Goal: Information Seeking & Learning: Learn about a topic

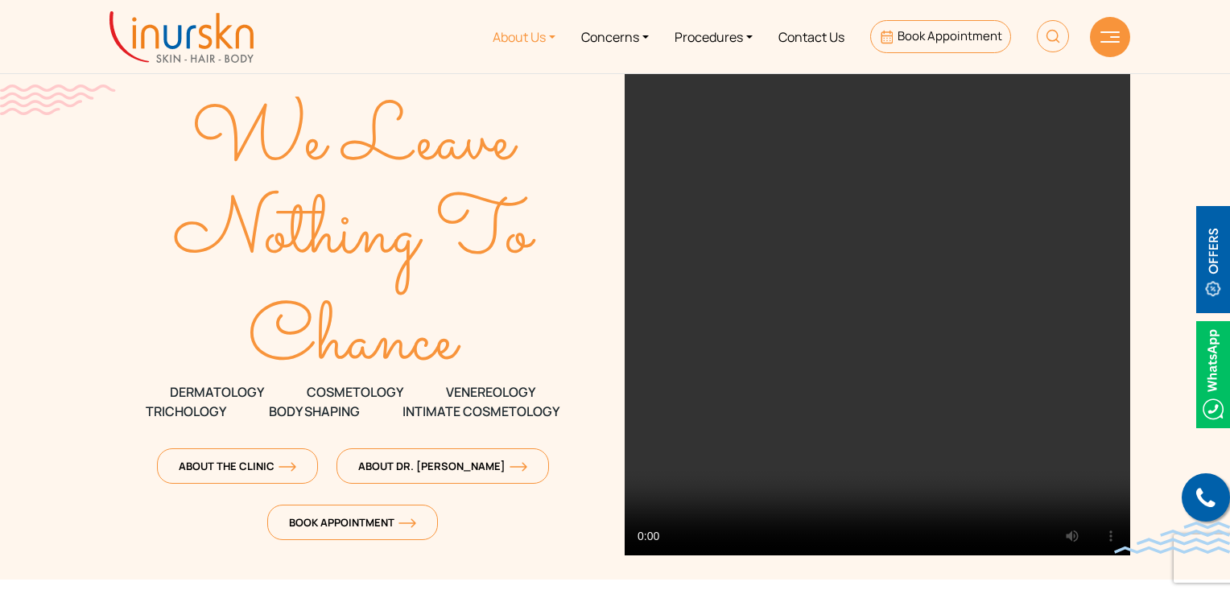
click at [502, 52] on link "About Us" at bounding box center [524, 36] width 89 height 60
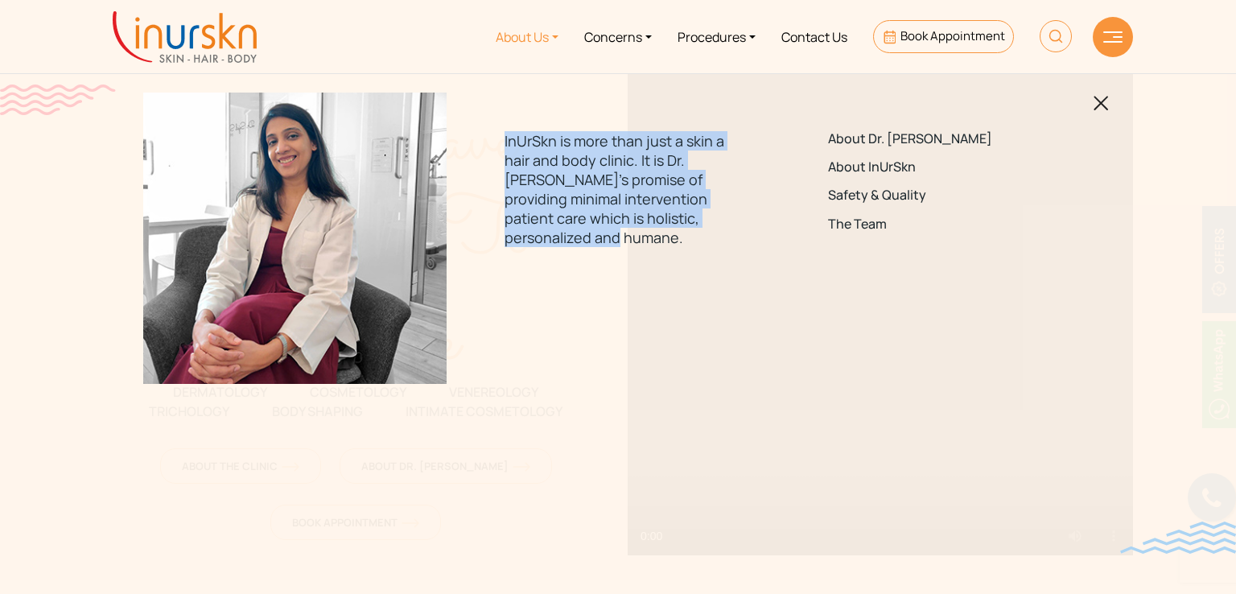
drag, startPoint x: 505, startPoint y: 133, endPoint x: 578, endPoint y: 239, distance: 128.6
click at [578, 239] on p "InUrSkn is more than just a skin a hair and body clinic. It is Dr. [PERSON_NAME…" at bounding box center [618, 189] width 226 height 116
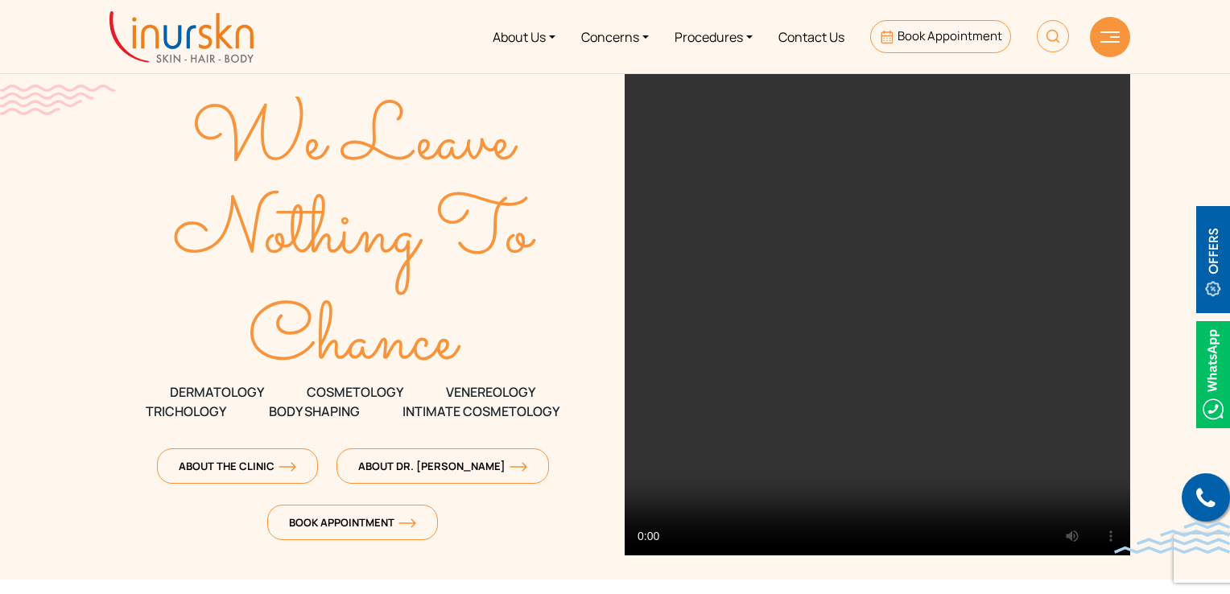
copy p "InUrSkn is more than just a skin a hair and body clinic. It is Dr. [PERSON_NAME…"
click at [514, 43] on link "About Us" at bounding box center [524, 36] width 89 height 60
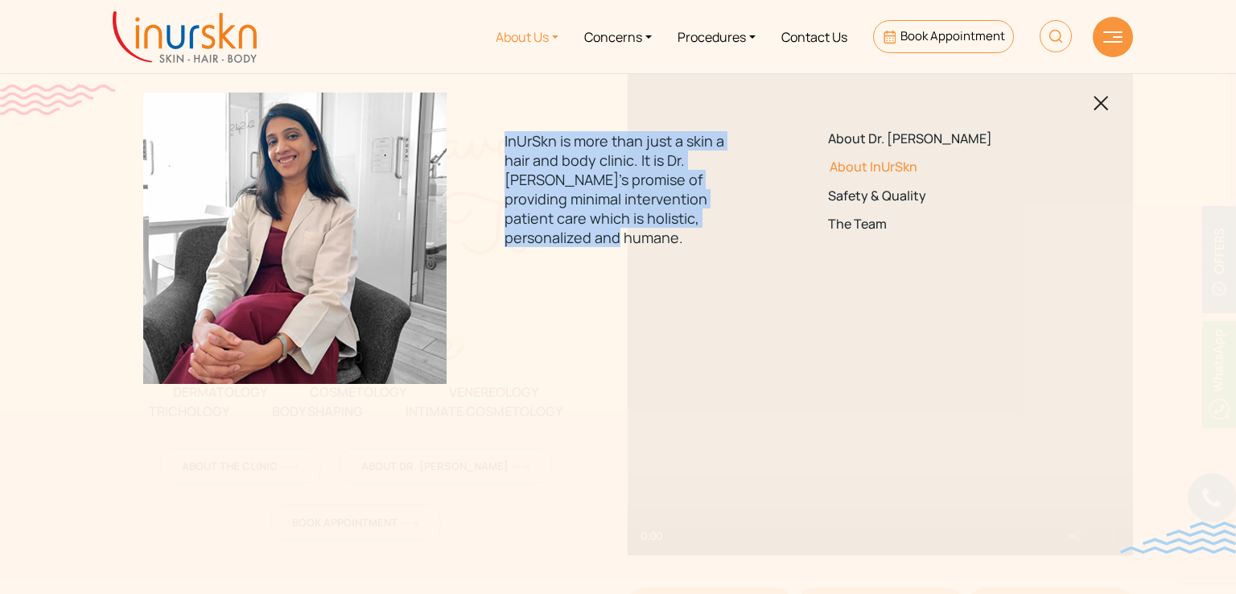
click at [901, 162] on link "About InUrSkn" at bounding box center [941, 166] width 226 height 15
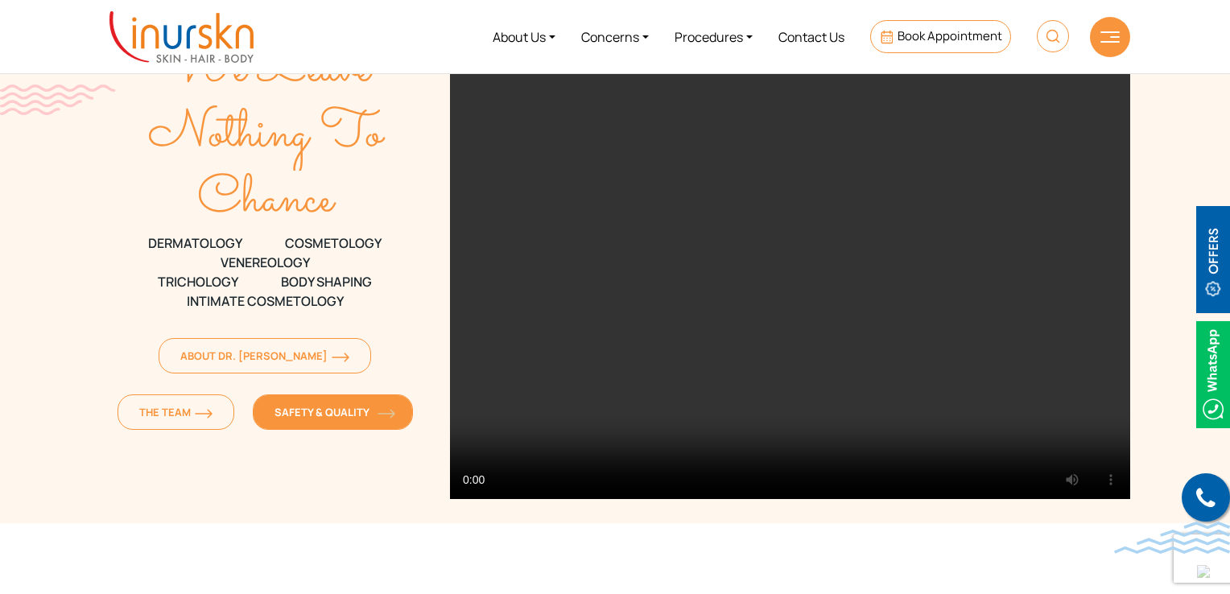
scroll to position [80, 0]
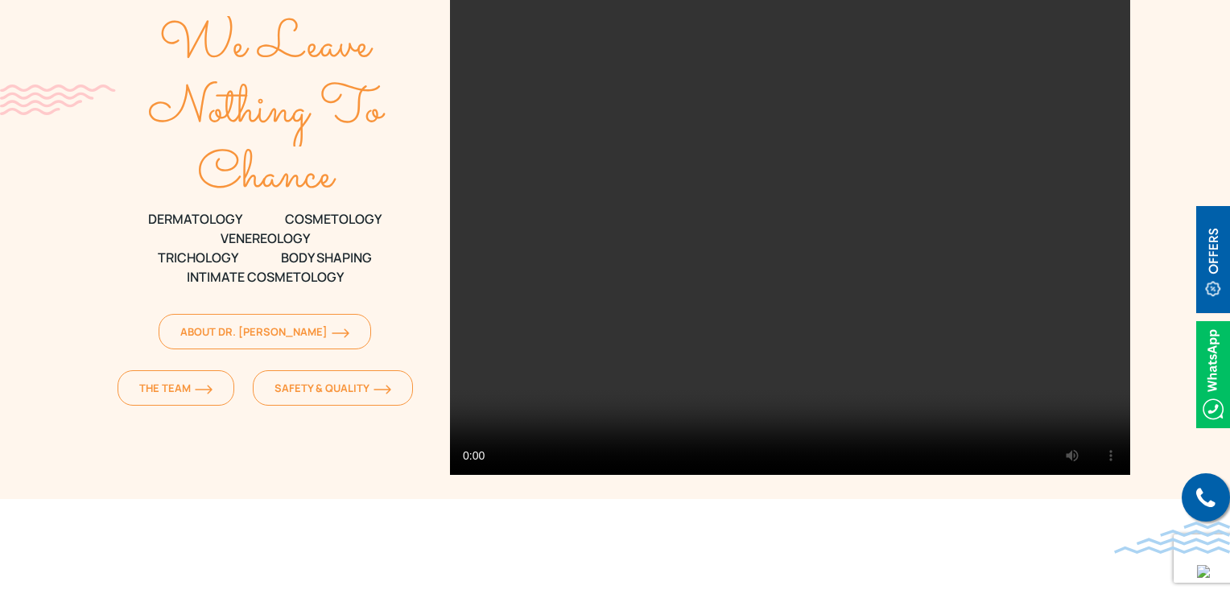
click at [229, 352] on div "We Leave Nothing To Chance DERMATOLOGY COSMETOLOGY VENEREOLOGY TRICHOLOGY Body …" at bounding box center [265, 205] width 331 height 427
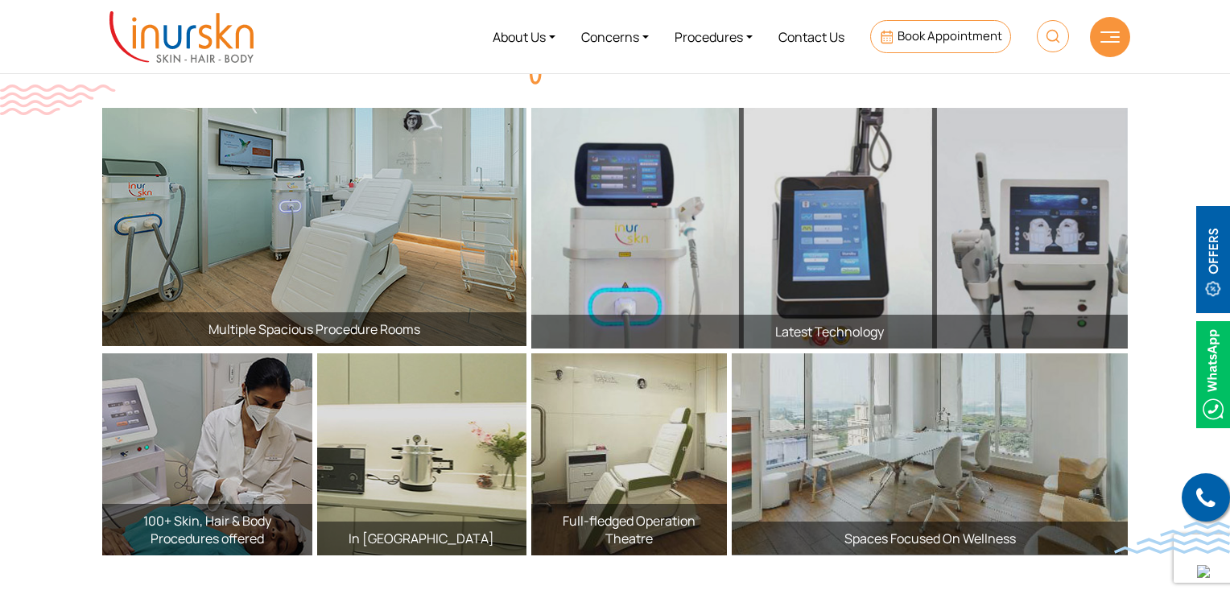
scroll to position [1716, 0]
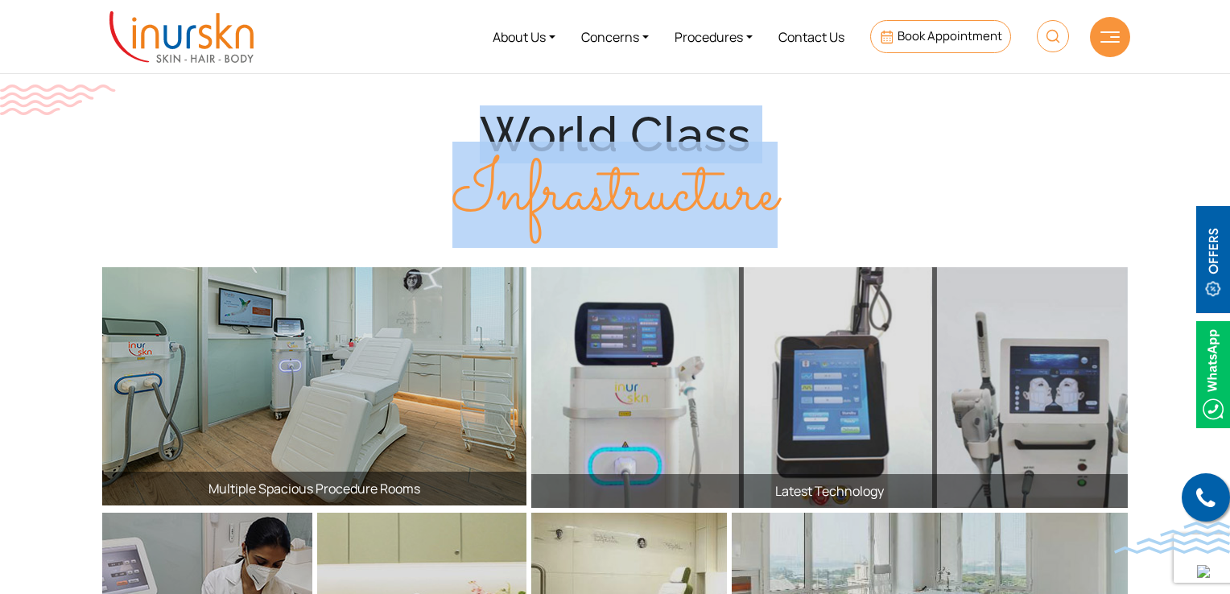
drag, startPoint x: 480, startPoint y: 130, endPoint x: 765, endPoint y: 182, distance: 290.4
click at [765, 182] on div "World Class Infrastructure" at bounding box center [615, 164] width 1030 height 118
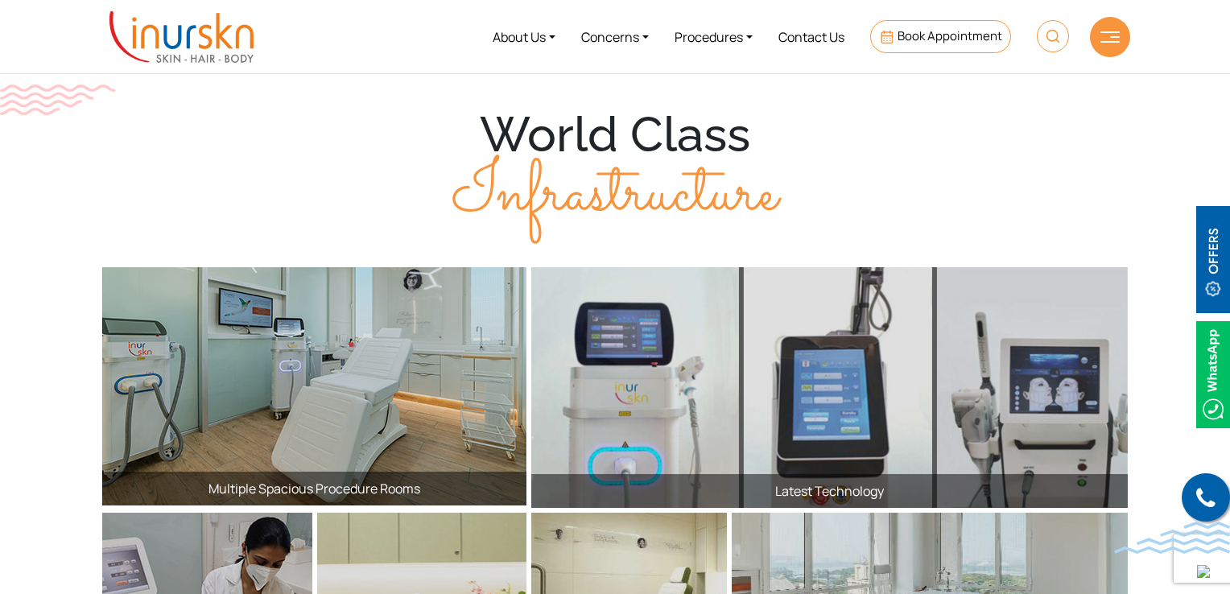
click at [775, 207] on span "Infrastructure" at bounding box center [614, 195] width 325 height 106
drag, startPoint x: 785, startPoint y: 204, endPoint x: 470, endPoint y: 134, distance: 323.1
click at [470, 134] on div "World Class Infrastructure" at bounding box center [615, 164] width 1030 height 118
copy div "World Class Infrastructure"
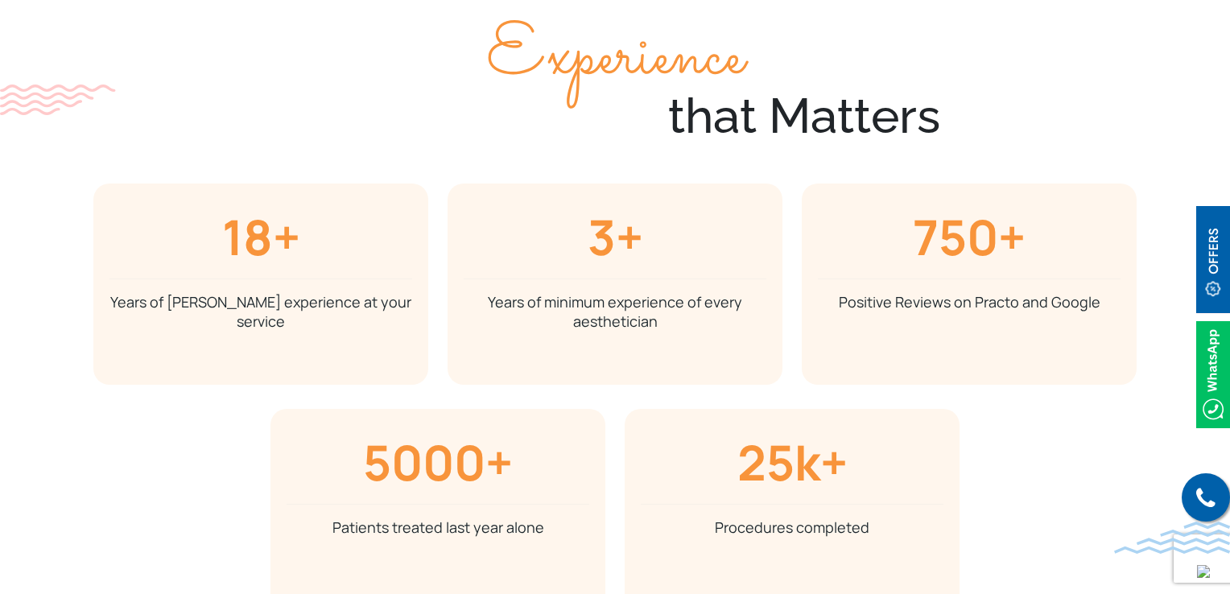
scroll to position [3238, 0]
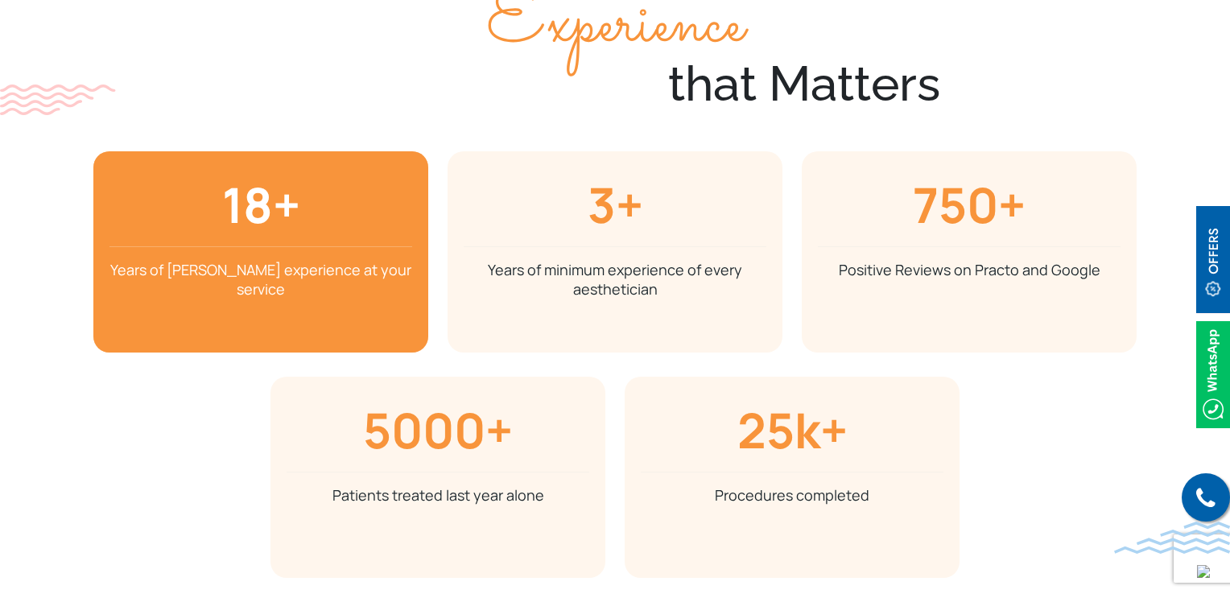
drag, startPoint x: 225, startPoint y: 184, endPoint x: 294, endPoint y: 292, distance: 127.7
click at [294, 292] on div "18+ Years of Dr. Sejal Saheta's experience at your service" at bounding box center [260, 251] width 335 height 201
copy div "18+ Years of Dr. Sejal Saheta's experience at your service"
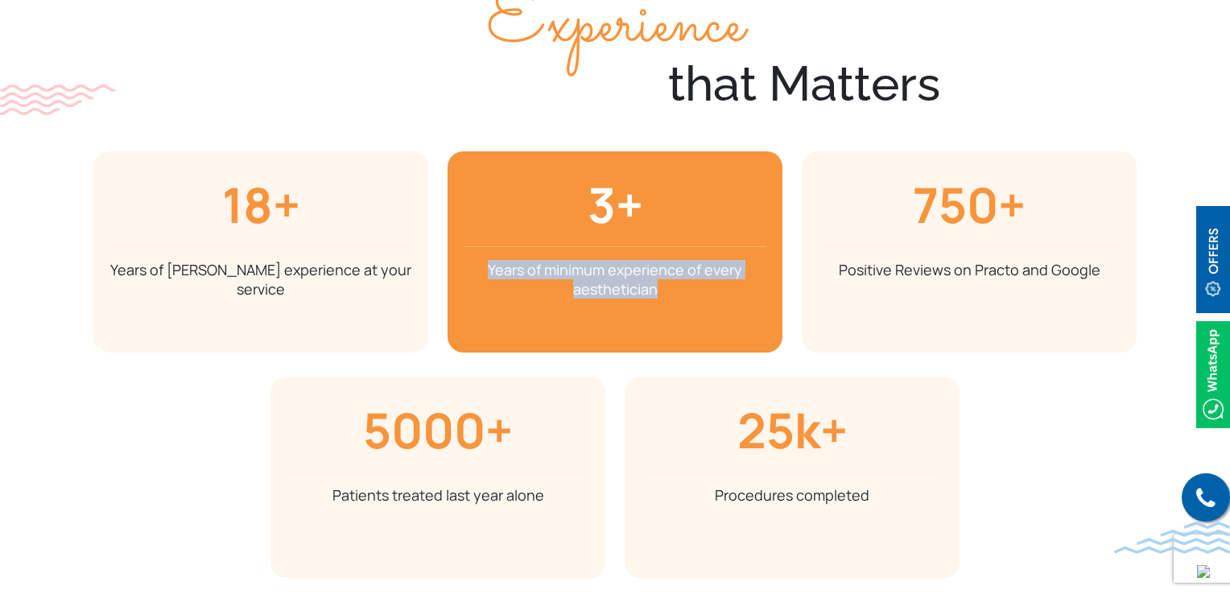
drag, startPoint x: 677, startPoint y: 294, endPoint x: 493, endPoint y: 268, distance: 186.1
click at [493, 268] on p "Years of minimum experience of every aesthetician" at bounding box center [615, 279] width 303 height 39
copy p "Years of minimum experience of every aesthetician"
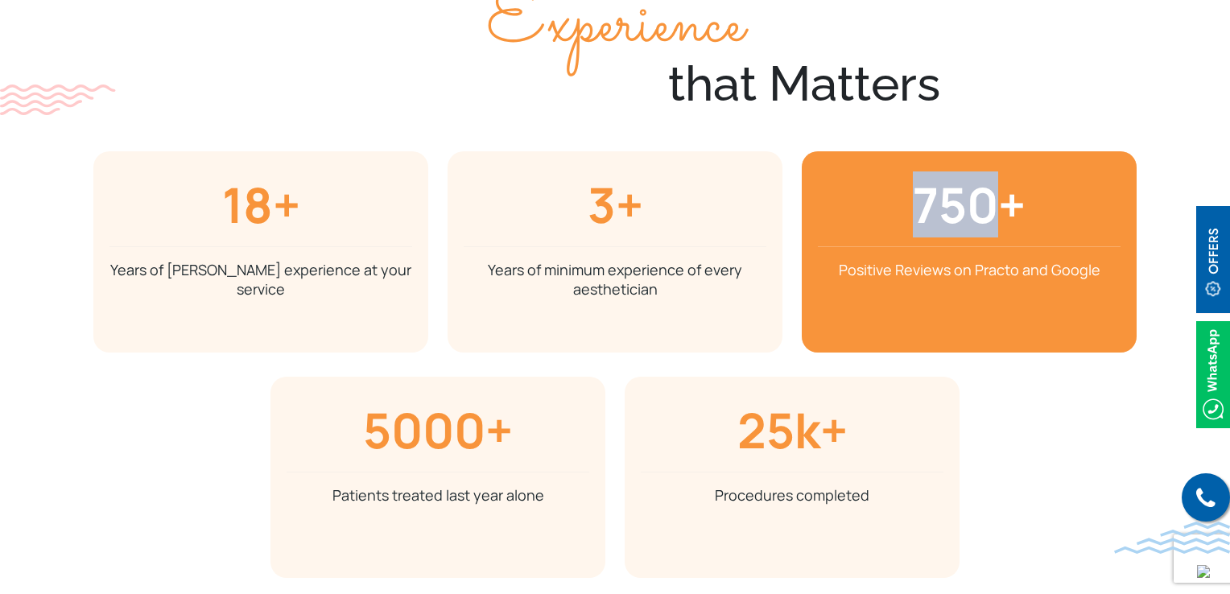
drag, startPoint x: 917, startPoint y: 203, endPoint x: 1007, endPoint y: 244, distance: 99.0
click at [999, 212] on h3 "750+" at bounding box center [969, 204] width 303 height 58
click at [904, 276] on p "Positive Reviews on Practo and Google" at bounding box center [969, 269] width 303 height 19
click at [903, 276] on p "Positive Reviews on Practo and Google" at bounding box center [969, 269] width 303 height 19
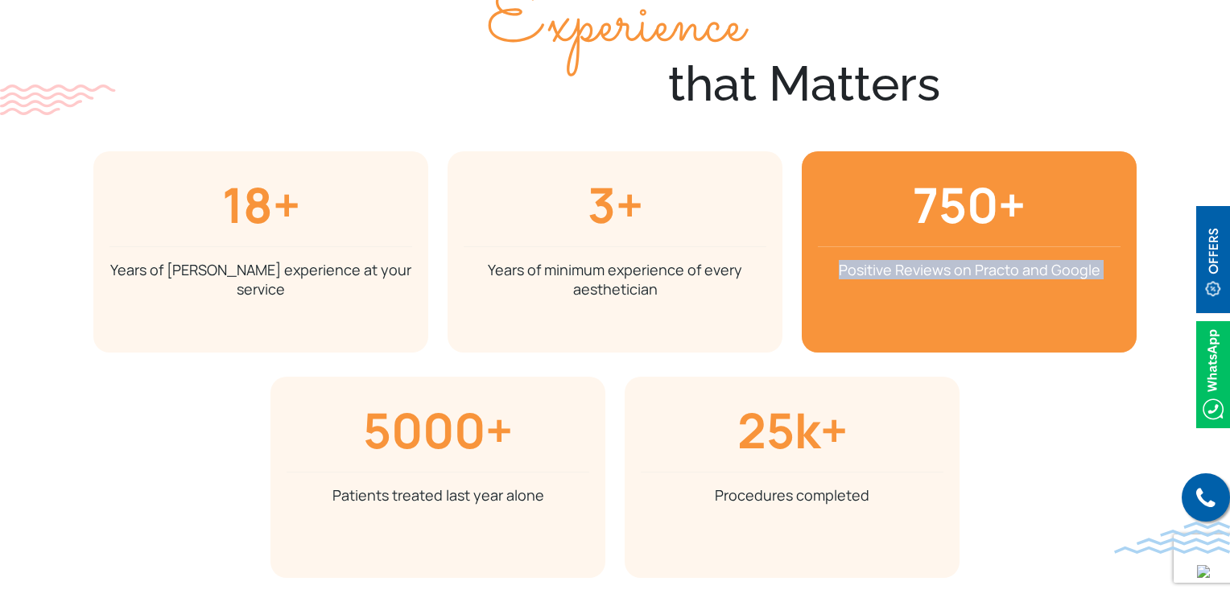
click at [903, 276] on p "Positive Reviews on Practo and Google" at bounding box center [969, 269] width 303 height 19
copy div "Positive Reviews on Practo and Google"
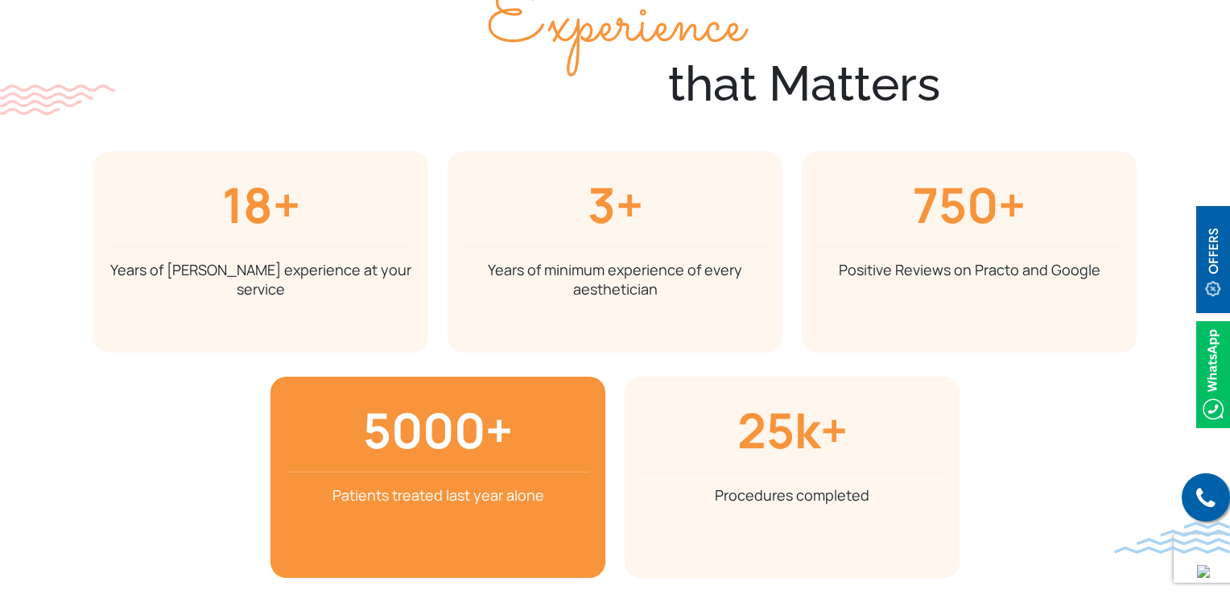
click at [369, 498] on p "Patients treated last year alone" at bounding box center [437, 494] width 303 height 19
copy div "Patients treated last year alone"
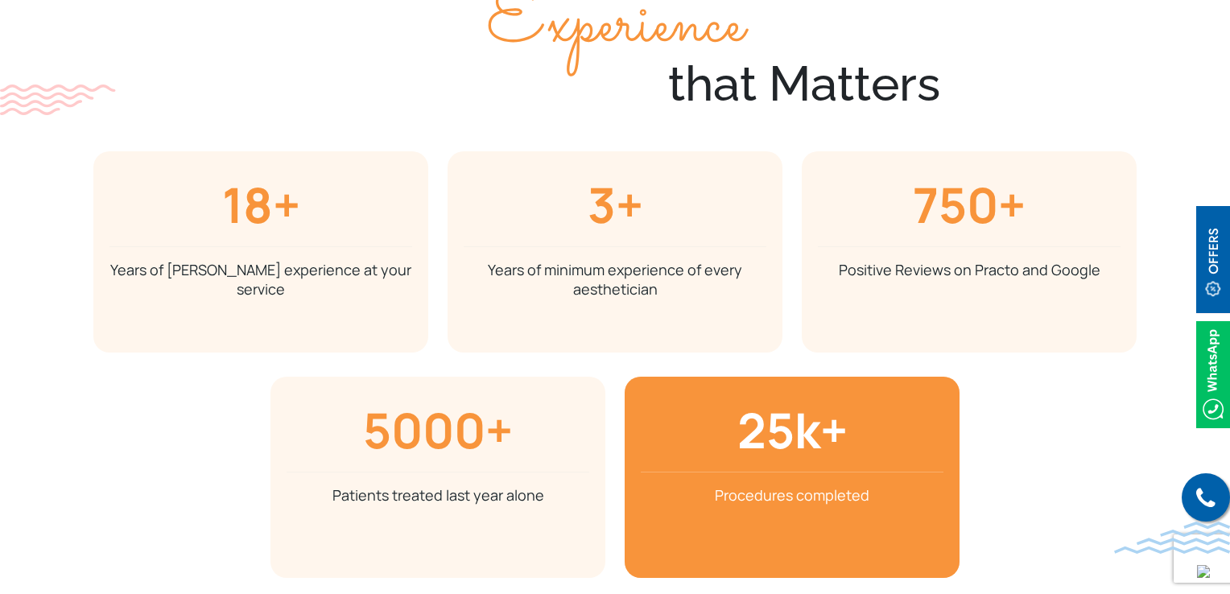
click at [740, 505] on div "25k+ Procedures completed" at bounding box center [792, 477] width 335 height 201
click at [744, 497] on p "Procedures completed" at bounding box center [792, 494] width 303 height 19
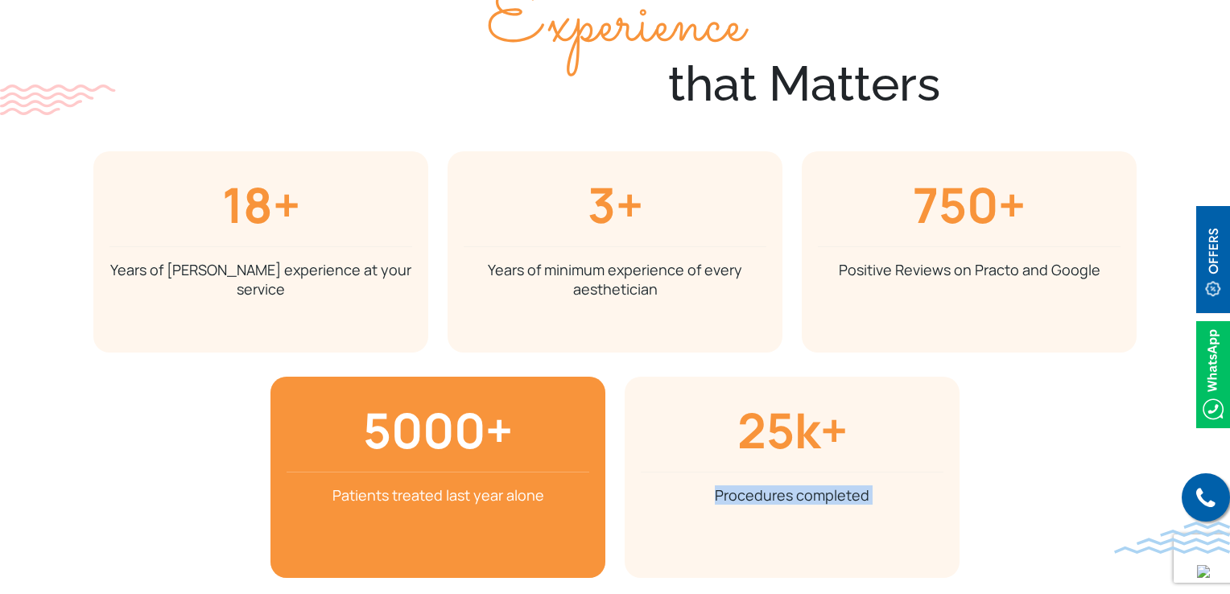
copy div "Procedures completed"
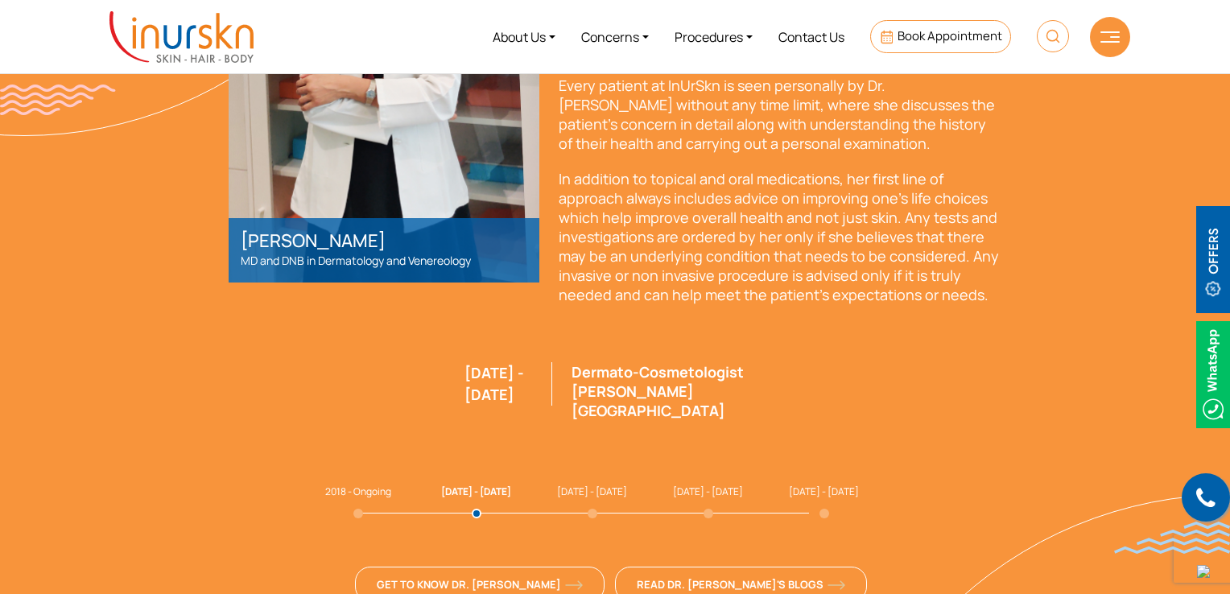
scroll to position [4284, 0]
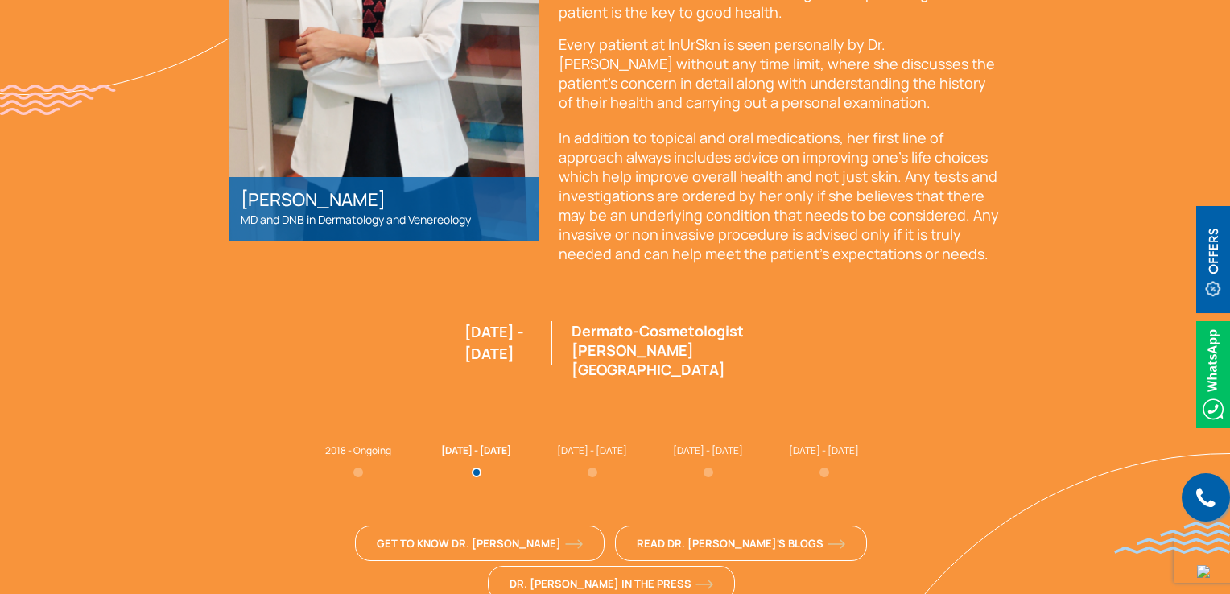
click at [953, 357] on div "2016 - 2018 Dermato-Cosmetologist Dr. L. H. Hiranandani Hospital" at bounding box center [615, 356] width 773 height 161
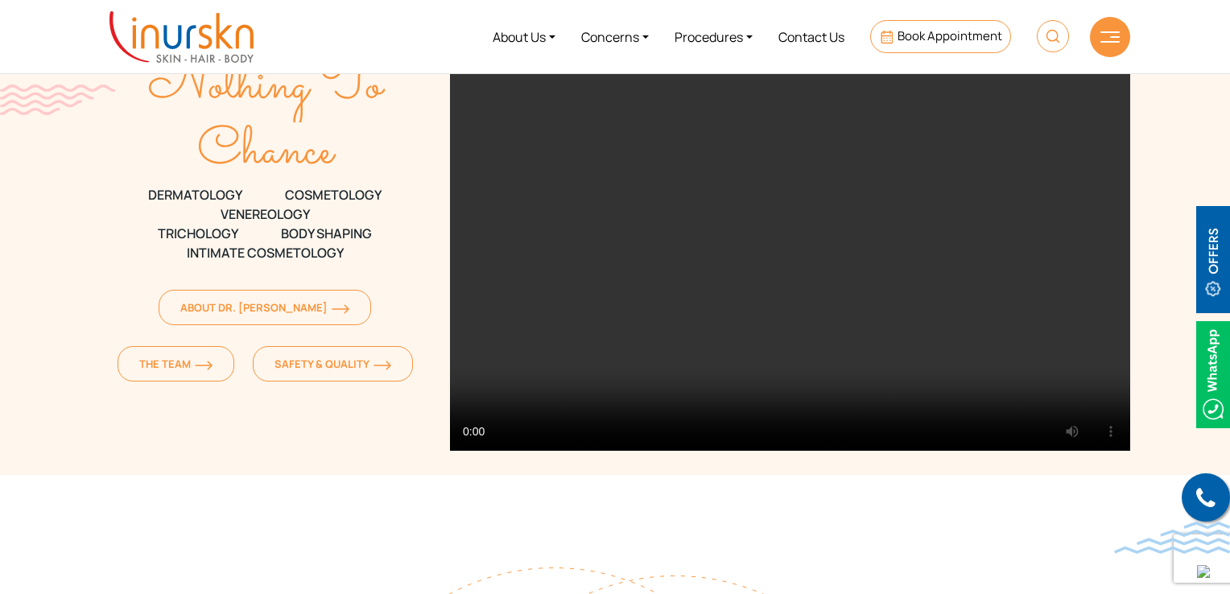
scroll to position [40, 0]
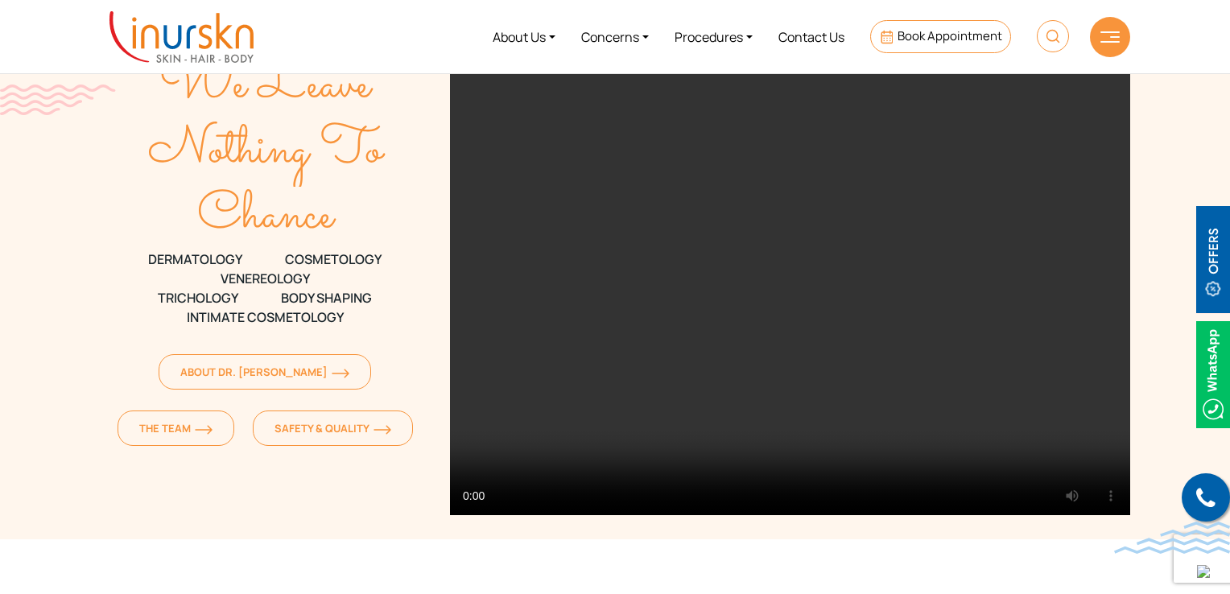
click at [1058, 39] on img at bounding box center [1053, 36] width 32 height 32
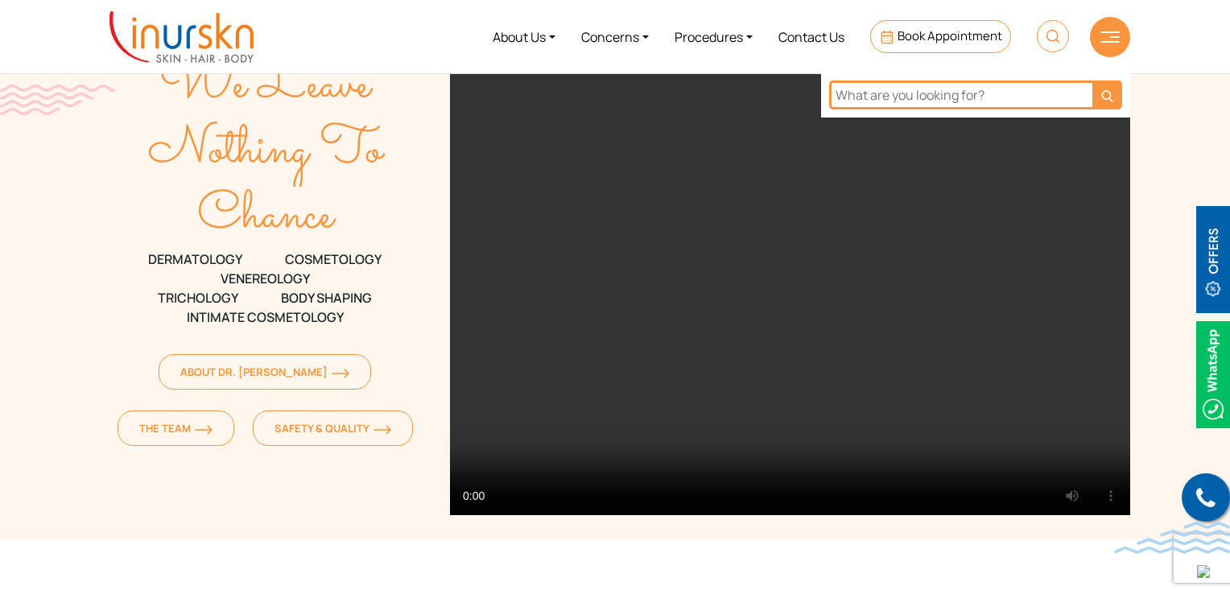
click at [1028, 87] on input "text" at bounding box center [960, 94] width 263 height 29
type input "acne"
click at [1092, 80] on button "submit" at bounding box center [1107, 94] width 30 height 29
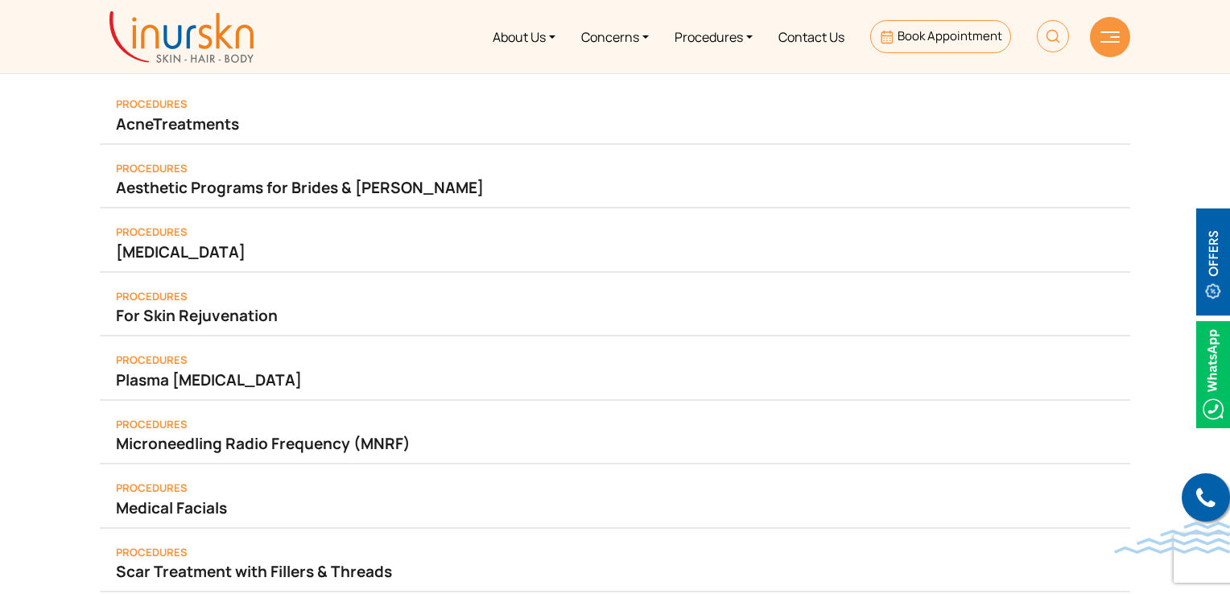
click at [212, 118] on link "Acne Treatments" at bounding box center [615, 124] width 998 height 23
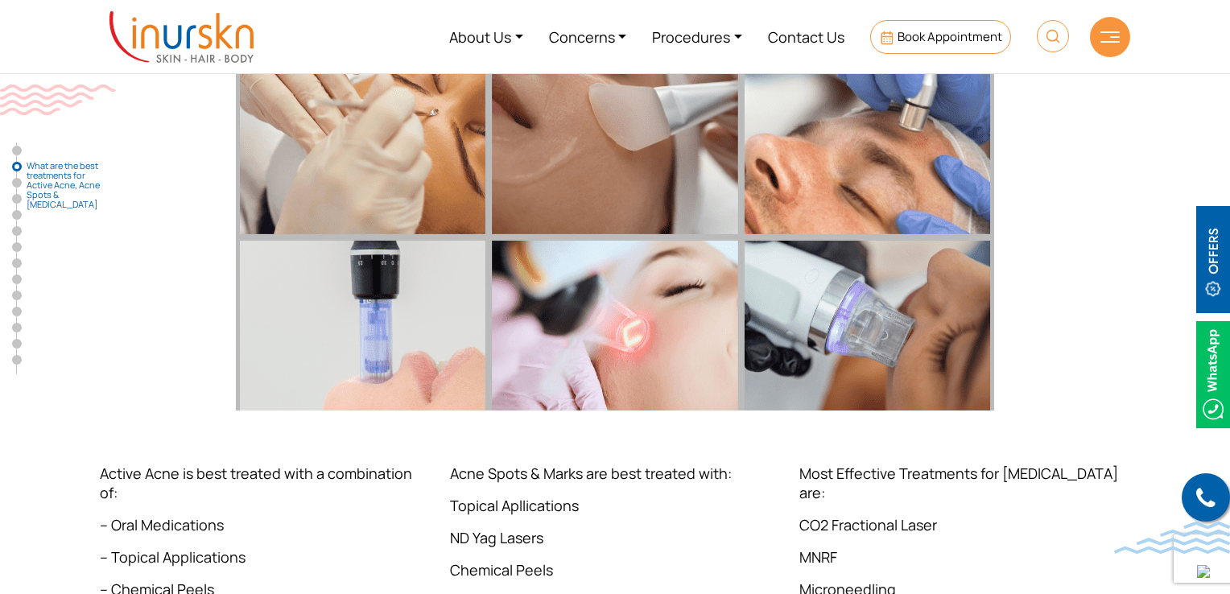
scroll to position [769, 0]
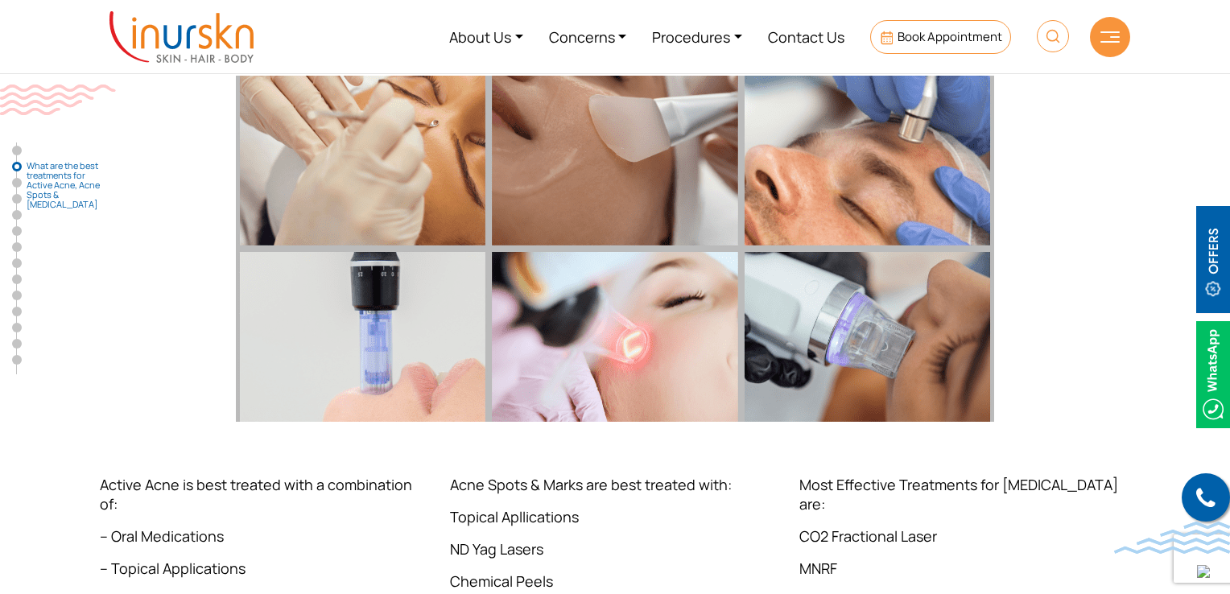
click at [663, 571] on p "Chemical Peels" at bounding box center [615, 580] width 331 height 19
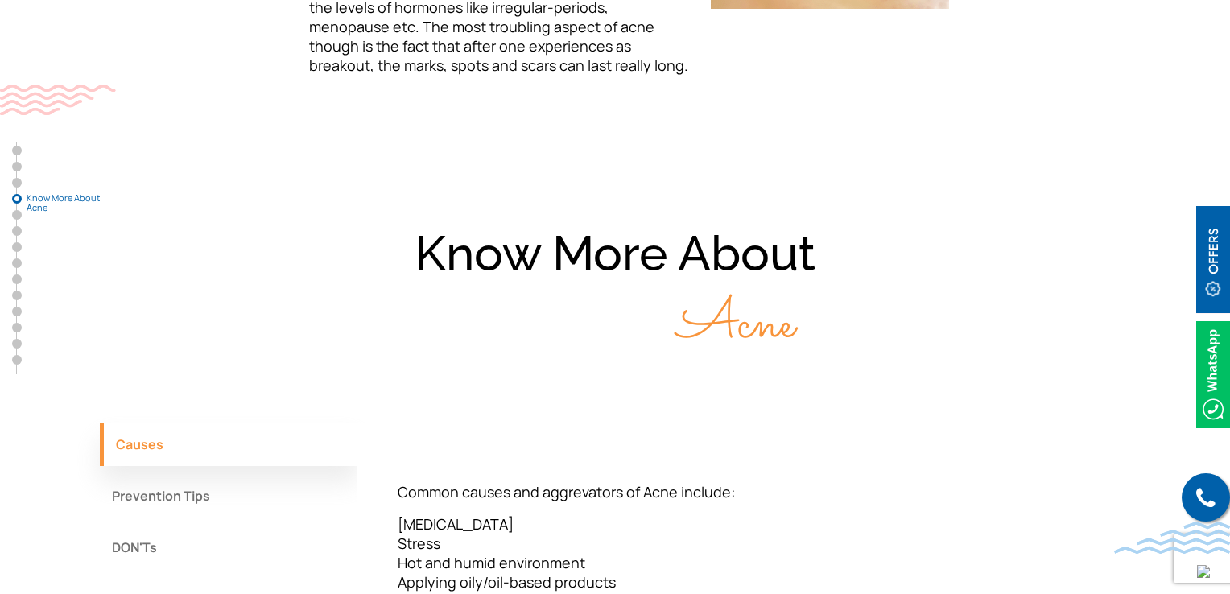
scroll to position [2173, 0]
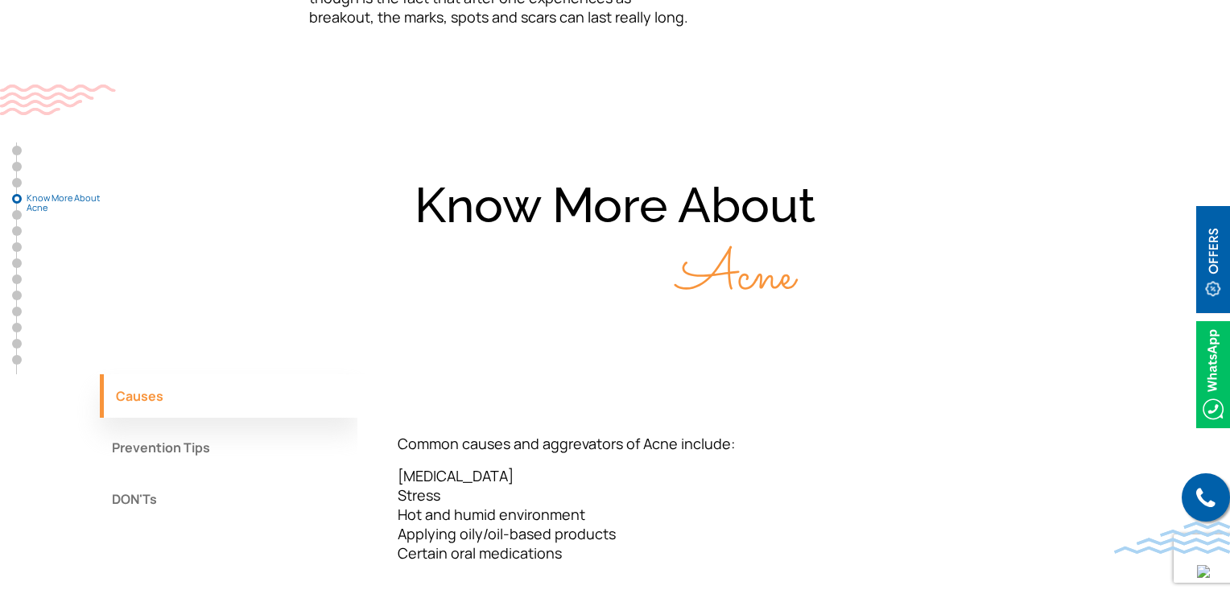
click at [762, 462] on section "Know More About Acne Causes Prevention Tips DON'Ts Common causes and aggrevator…" at bounding box center [615, 394] width 1230 height 572
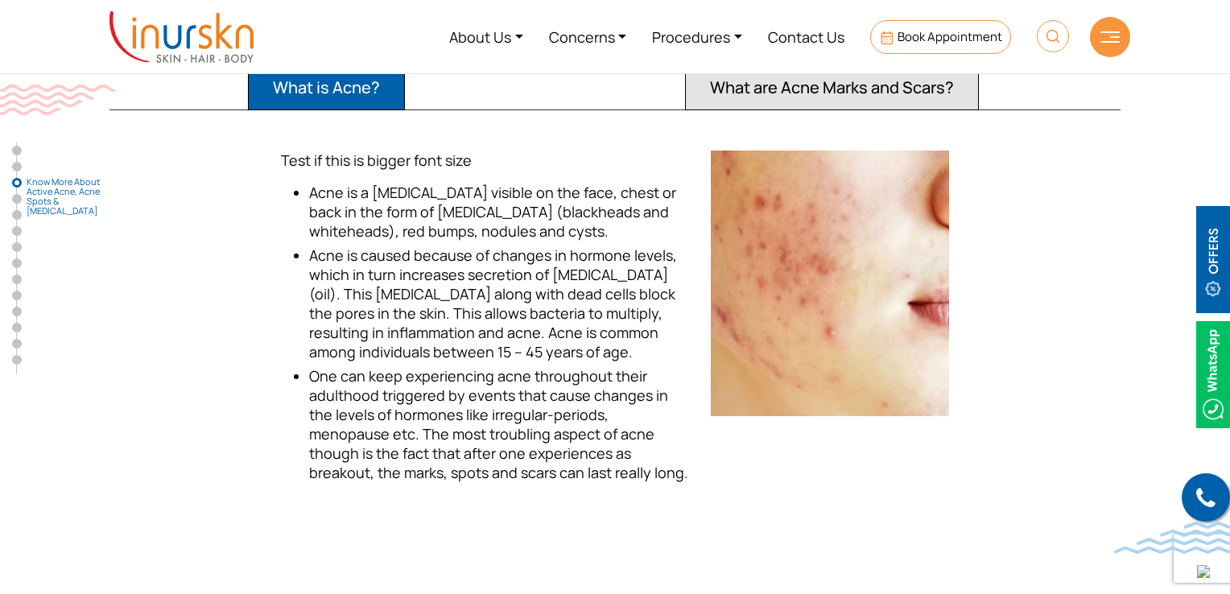
scroll to position [1690, 0]
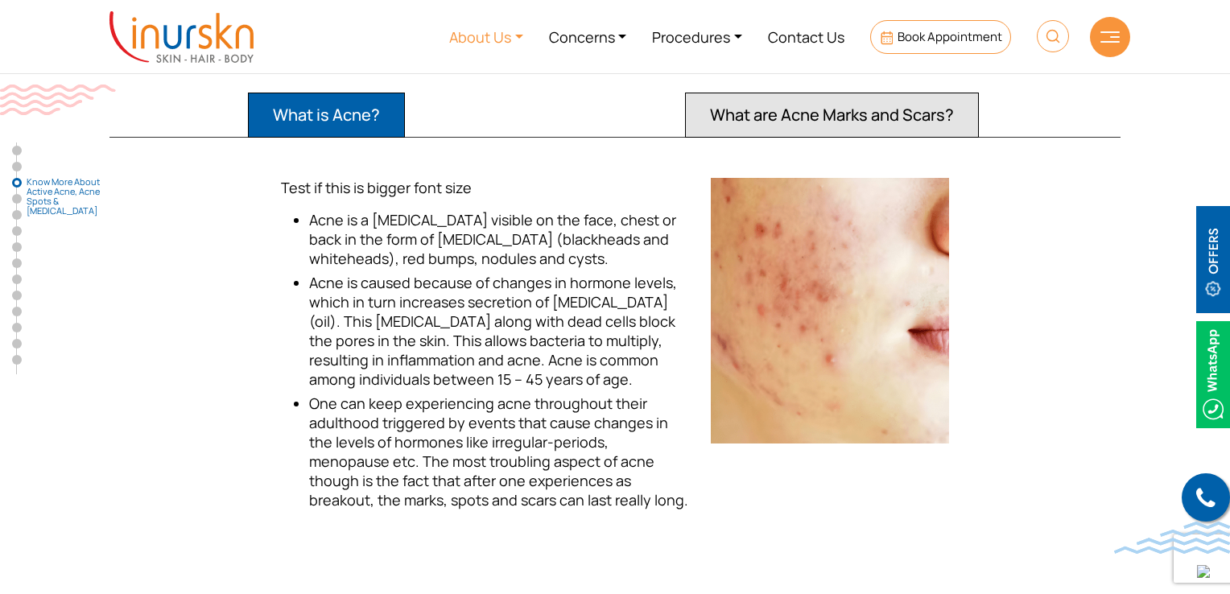
click at [494, 40] on link "About Us" at bounding box center [486, 36] width 100 height 60
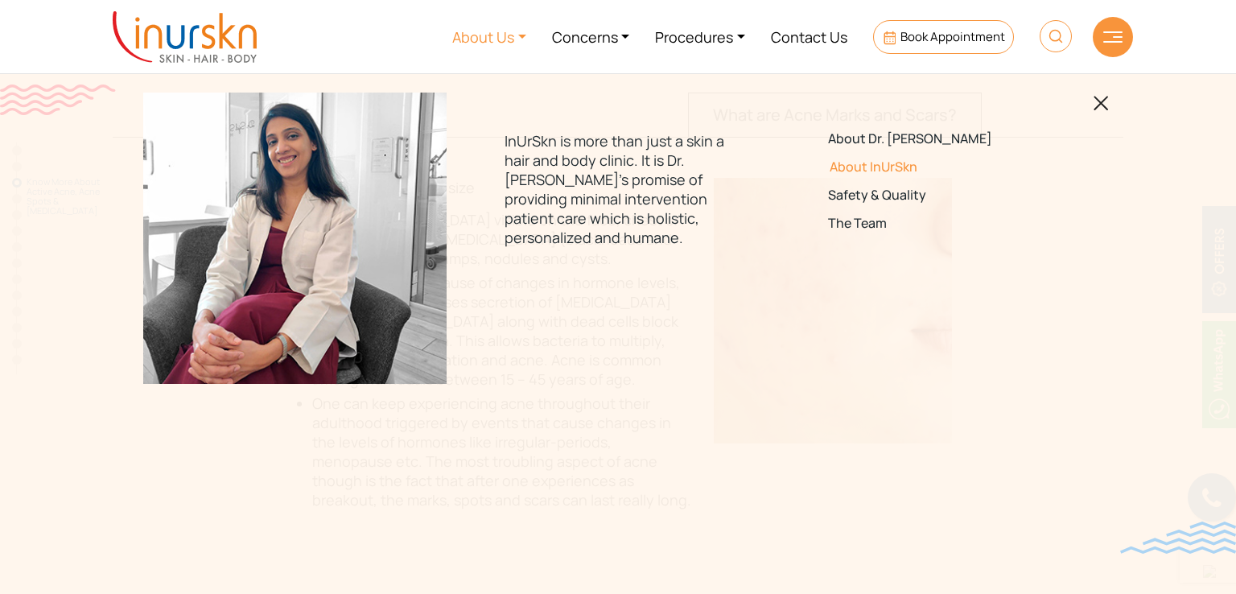
click at [884, 167] on link "About InUrSkn" at bounding box center [941, 166] width 226 height 15
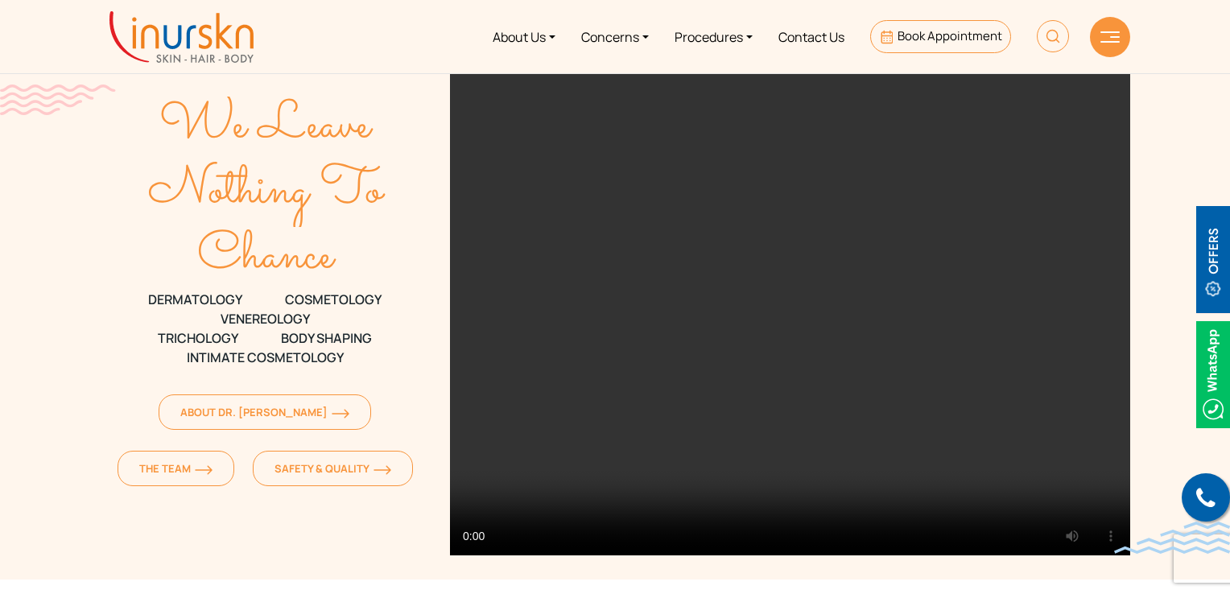
click at [56, 204] on section "We Leave Nothing To Chance DERMATOLOGY COSMETOLOGY VENEREOLOGY TRICHOLOGY Body …" at bounding box center [615, 289] width 1230 height 579
click at [325, 548] on div "We Leave Nothing To Chance DERMATOLOGY COSMETOLOGY VENEREOLOGY TRICHOLOGY Body …" at bounding box center [265, 316] width 350 height 488
click at [179, 510] on div "We Leave Nothing To Chance DERMATOLOGY COSMETOLOGY VENEREOLOGY TRICHOLOGY Body …" at bounding box center [265, 316] width 350 height 488
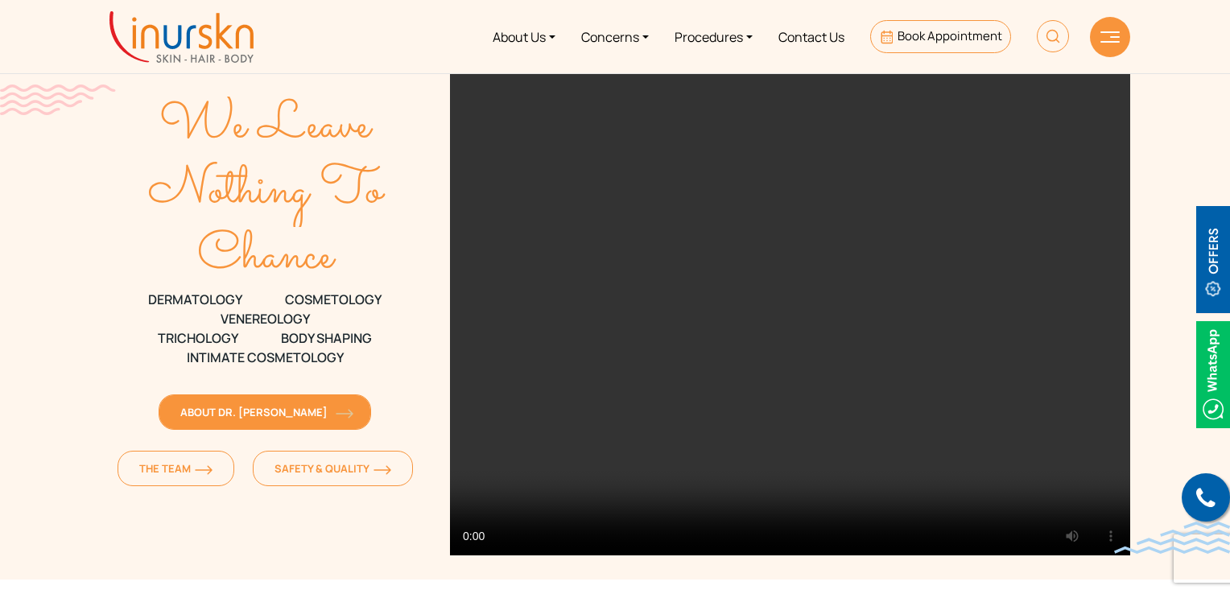
click at [180, 414] on span "About Dr. [PERSON_NAME]" at bounding box center [264, 412] width 169 height 14
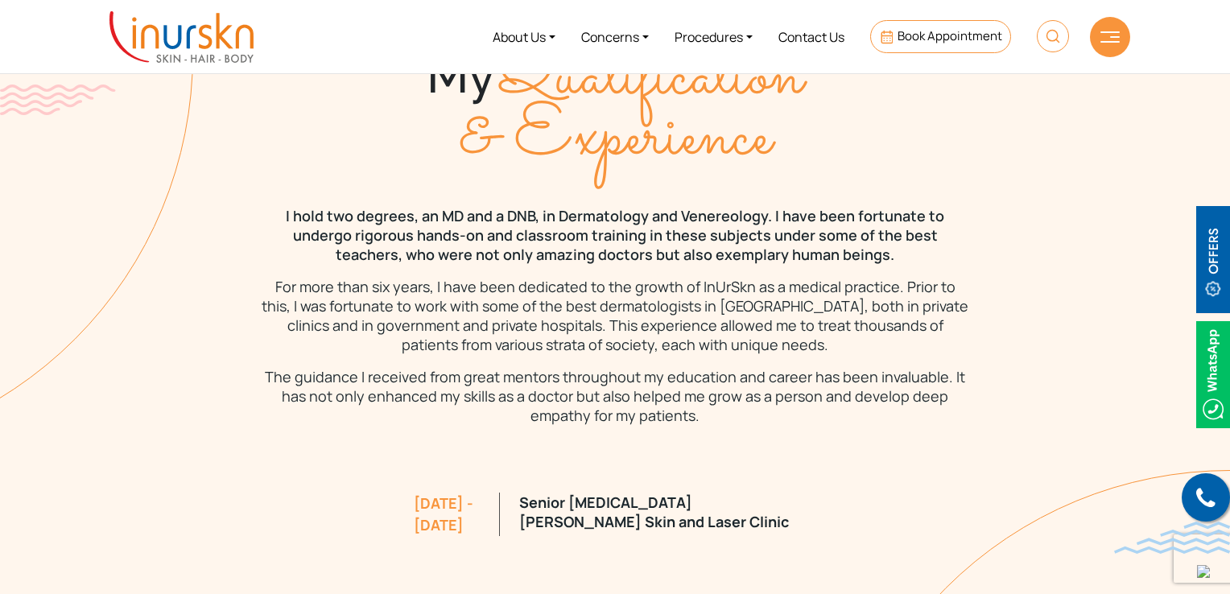
scroll to position [1207, 0]
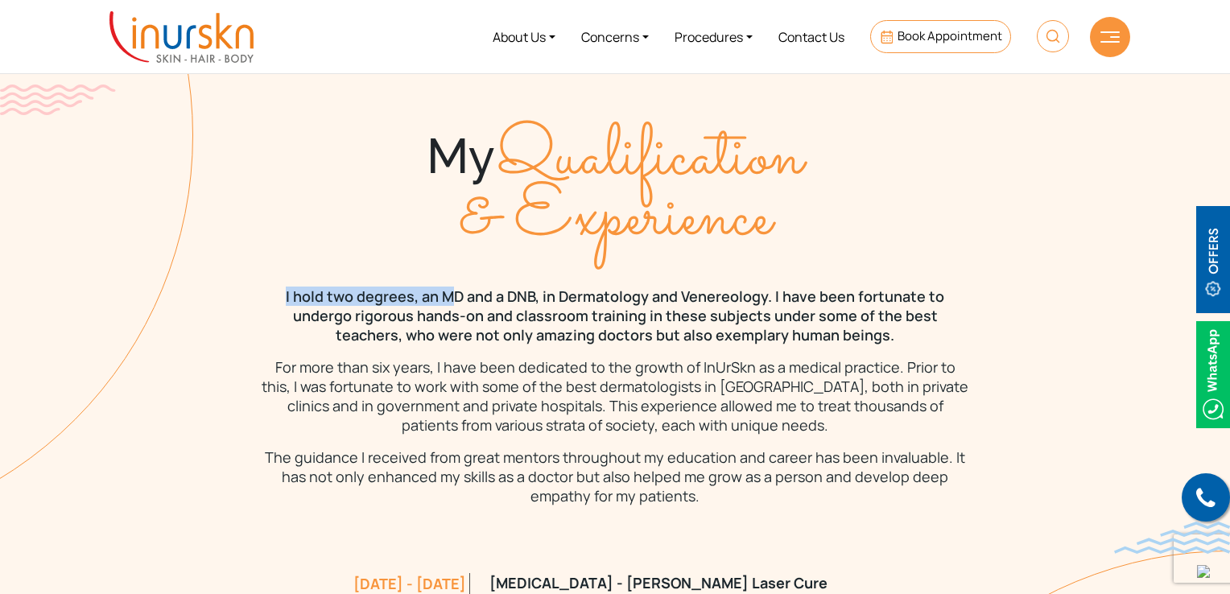
drag, startPoint x: 253, startPoint y: 278, endPoint x: 429, endPoint y: 274, distance: 176.3
click at [429, 286] on div "I hold two degrees, an MD and a DNB, in Dermatology and Venereology. I have bee…" at bounding box center [615, 395] width 1030 height 219
click at [439, 291] on p "I hold two degrees, an MD and a DNB, in Dermatology and Venereology. I have bee…" at bounding box center [615, 315] width 708 height 58
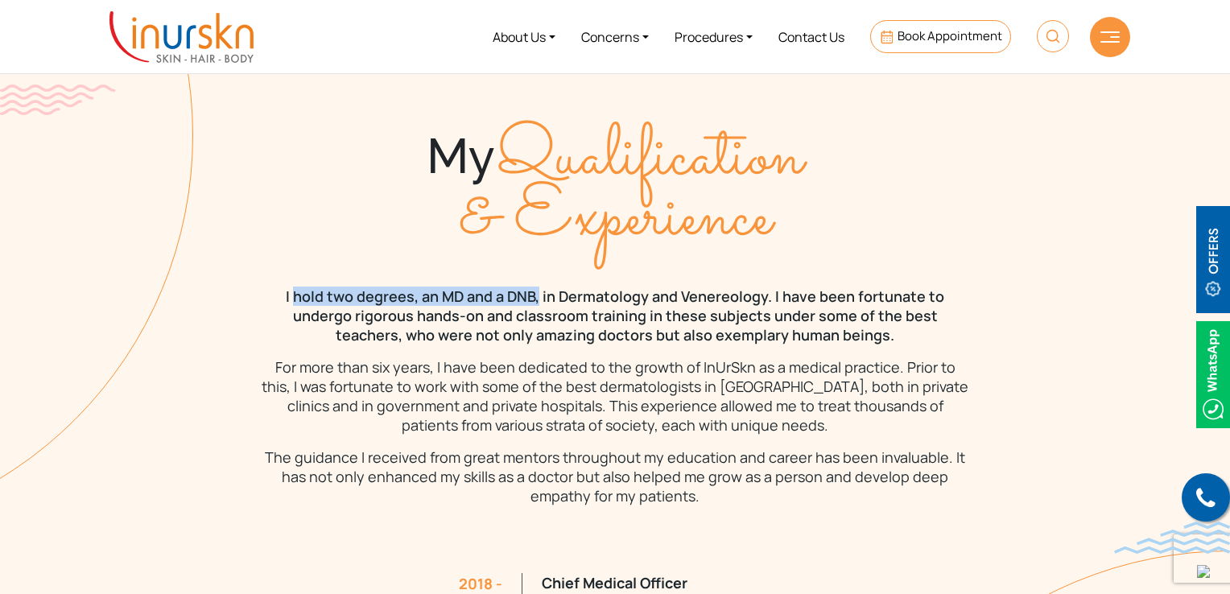
drag, startPoint x: 271, startPoint y: 281, endPoint x: 513, endPoint y: 278, distance: 241.4
click at [513, 286] on p "I hold two degrees, an MD and a DNB, in Dermatology and Venereology. I have bee…" at bounding box center [615, 315] width 708 height 58
click at [530, 385] on p "For more than six years, I have been dedicated to the growth of InUrSkn as a me…" at bounding box center [615, 395] width 708 height 77
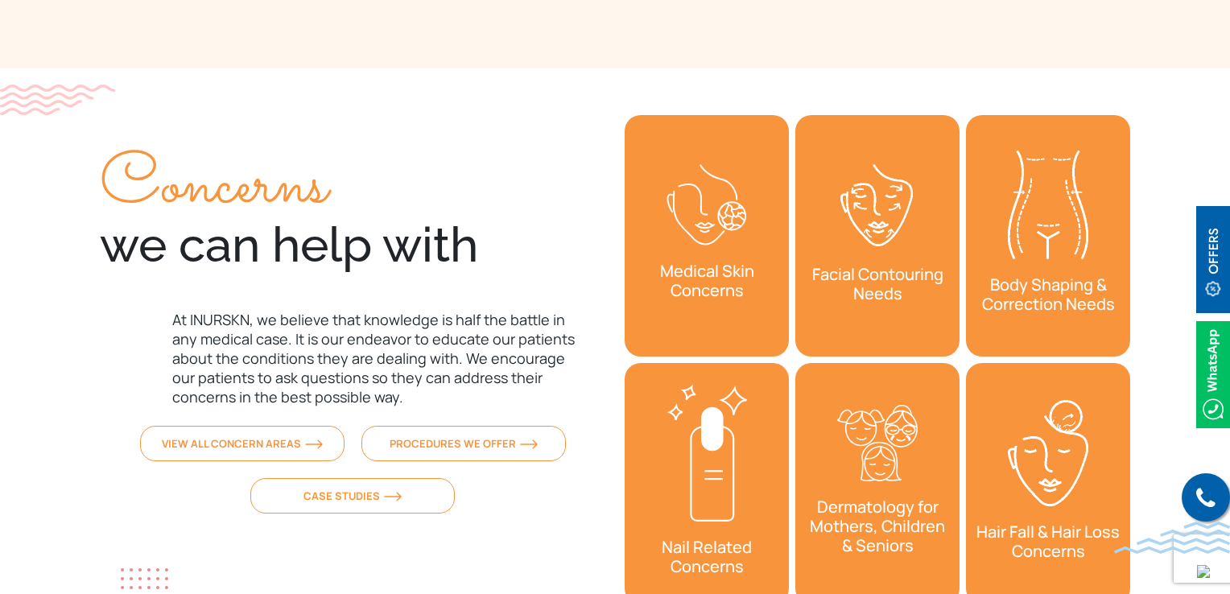
scroll to position [2012, 0]
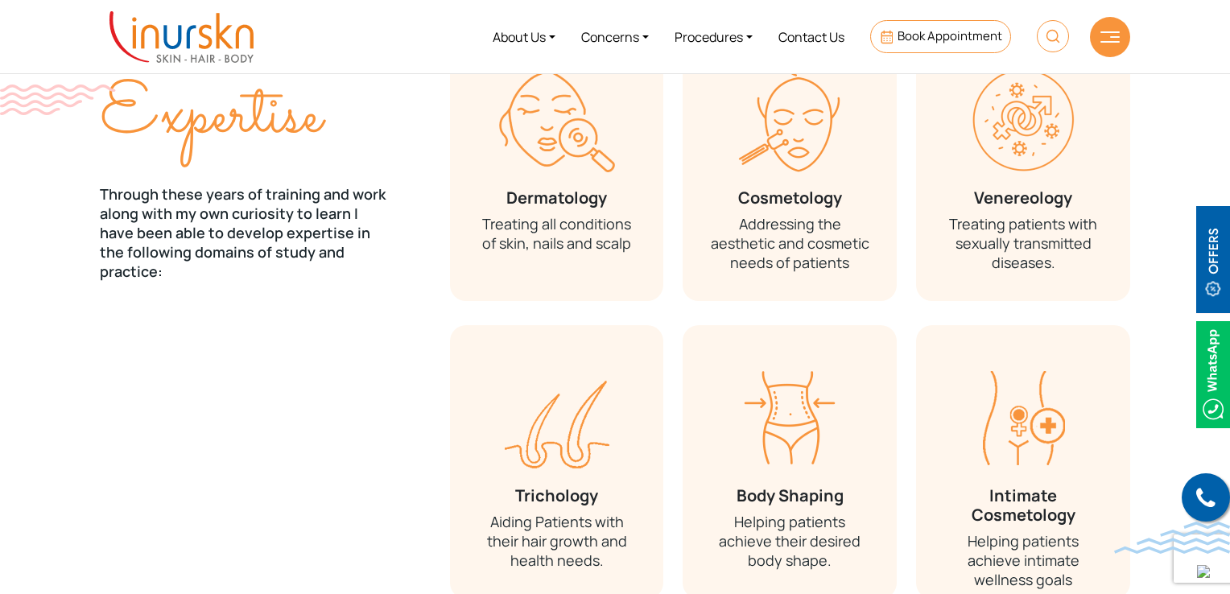
click at [1044, 36] on img at bounding box center [1053, 36] width 32 height 32
click at [942, 93] on input "text" at bounding box center [960, 94] width 263 height 29
type input "FAW"
click at [1092, 80] on button "submit" at bounding box center [1107, 94] width 30 height 29
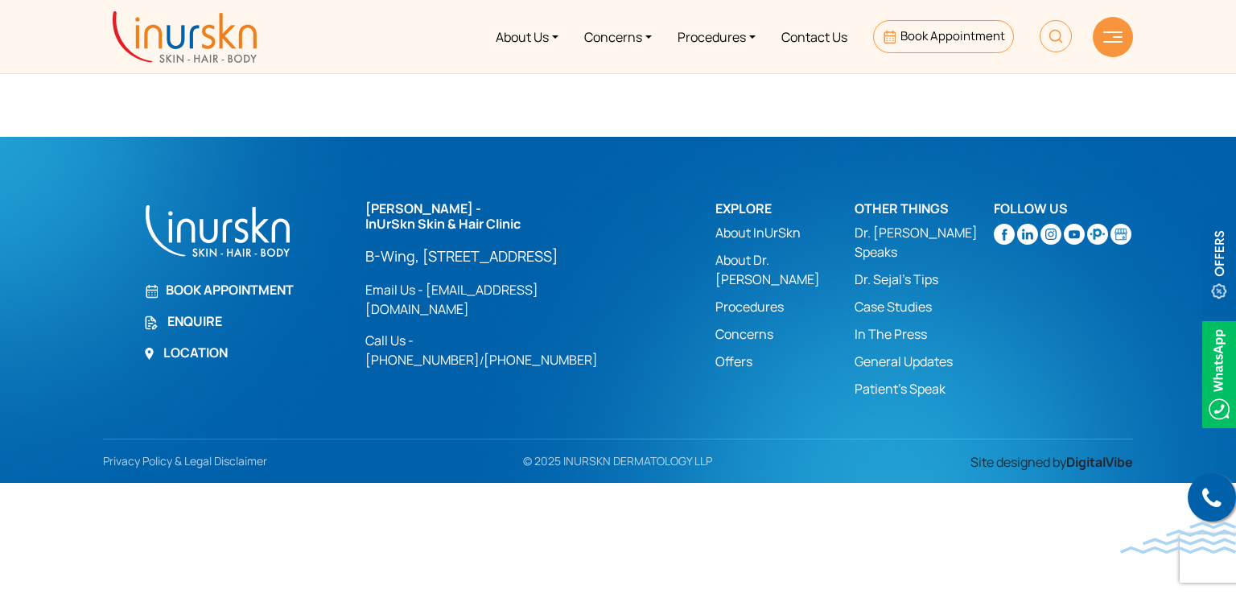
click at [1051, 43] on img at bounding box center [1056, 36] width 32 height 32
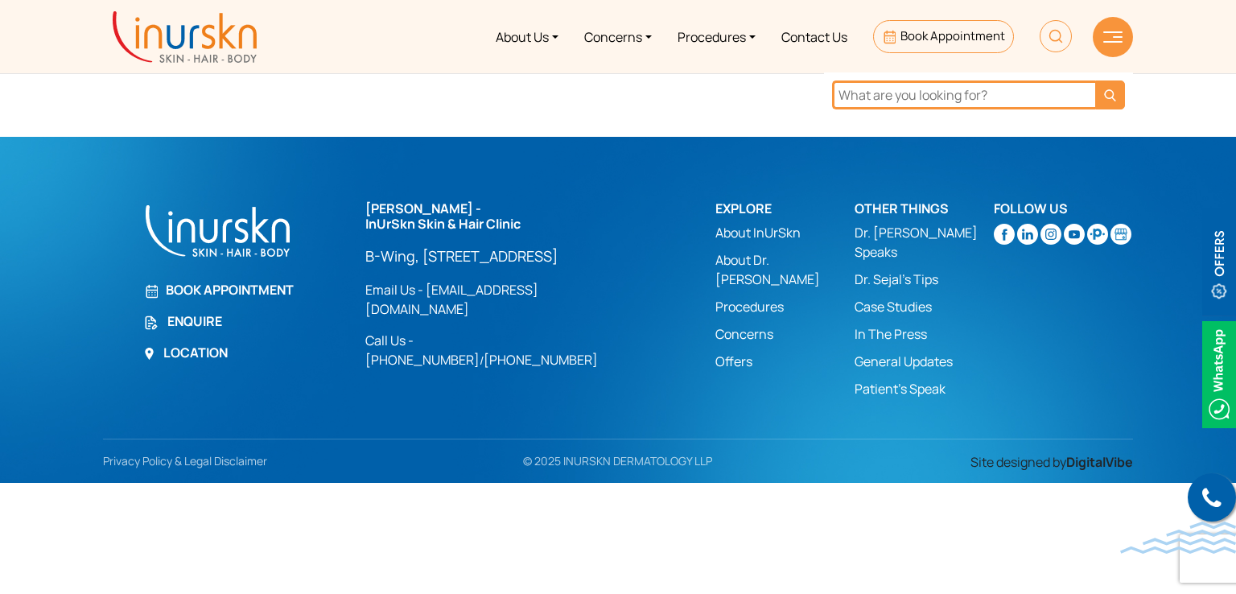
click at [921, 88] on input "text" at bounding box center [963, 94] width 263 height 29
type input "FAQ"
click at [1095, 80] on button "submit" at bounding box center [1110, 94] width 30 height 29
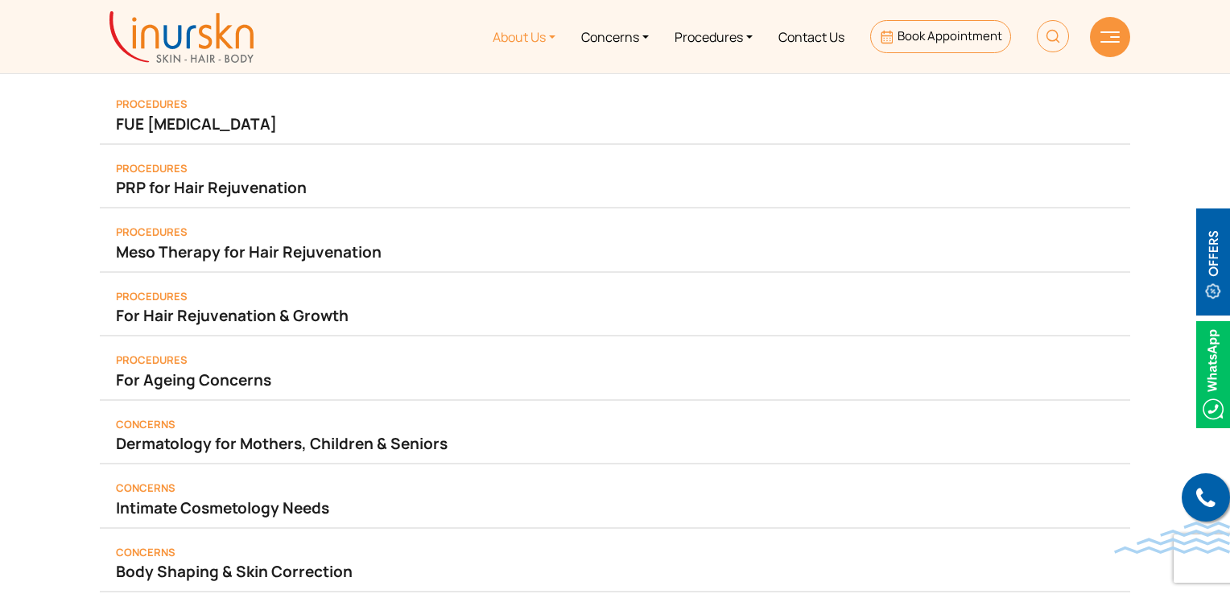
click at [513, 42] on link "About Us" at bounding box center [524, 36] width 89 height 60
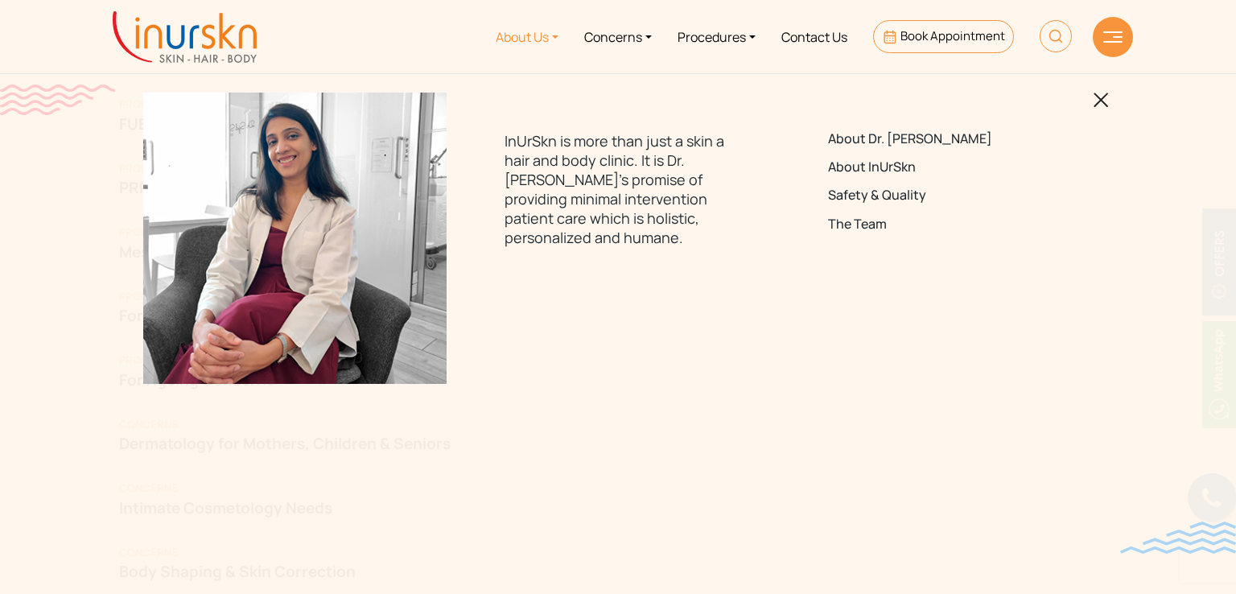
click at [1229, 262] on div "InUrSkn is more than just a skin a hair and body clinic. It is Dr. [PERSON_NAME…" at bounding box center [618, 297] width 1236 height 594
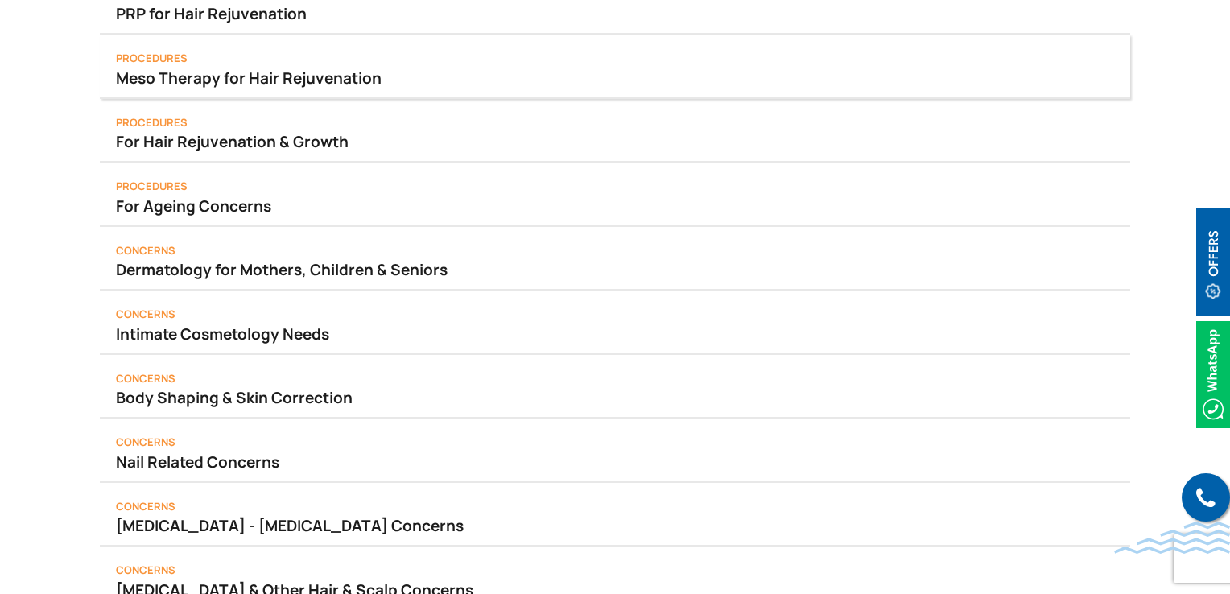
scroll to position [148, 0]
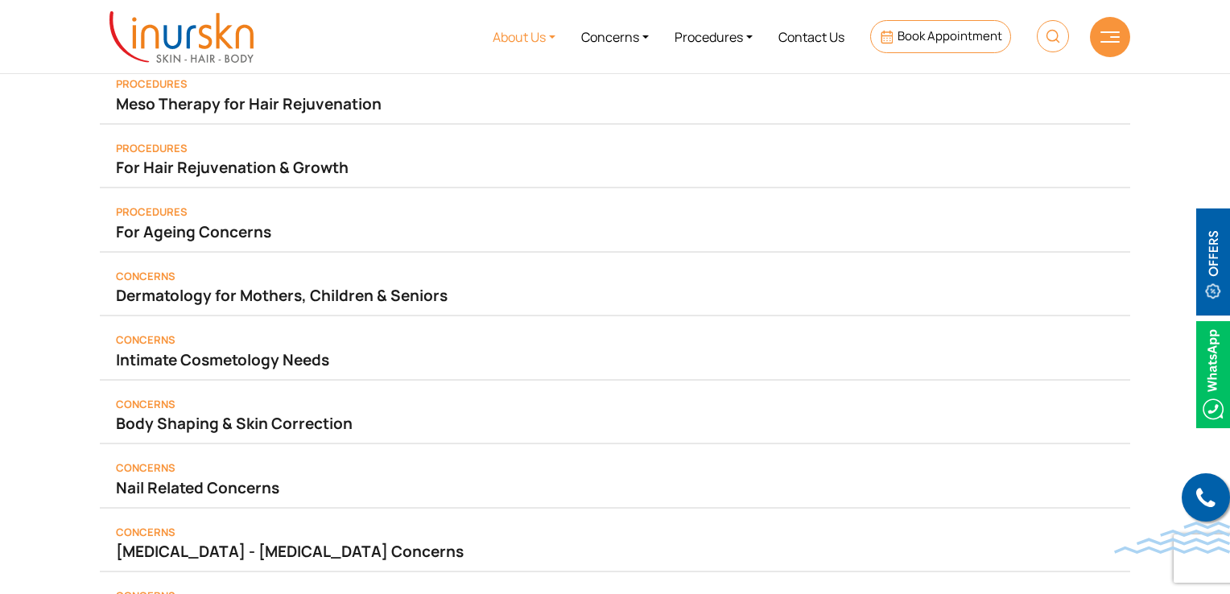
click at [512, 33] on link "About Us" at bounding box center [524, 36] width 89 height 60
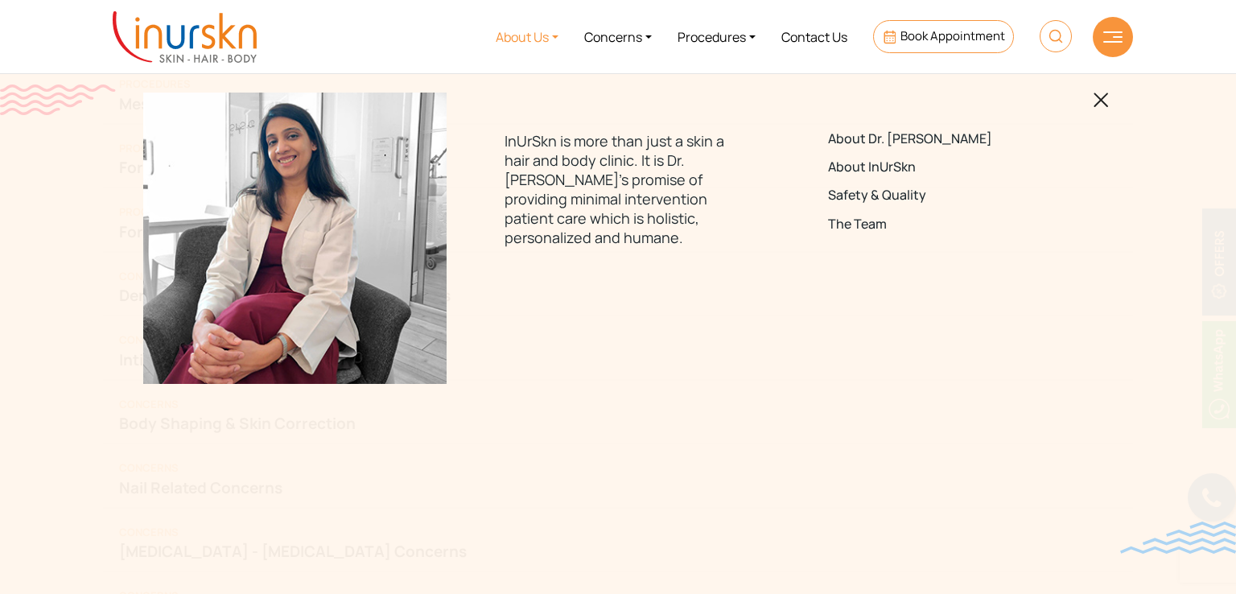
click at [319, 186] on img at bounding box center [294, 238] width 303 height 291
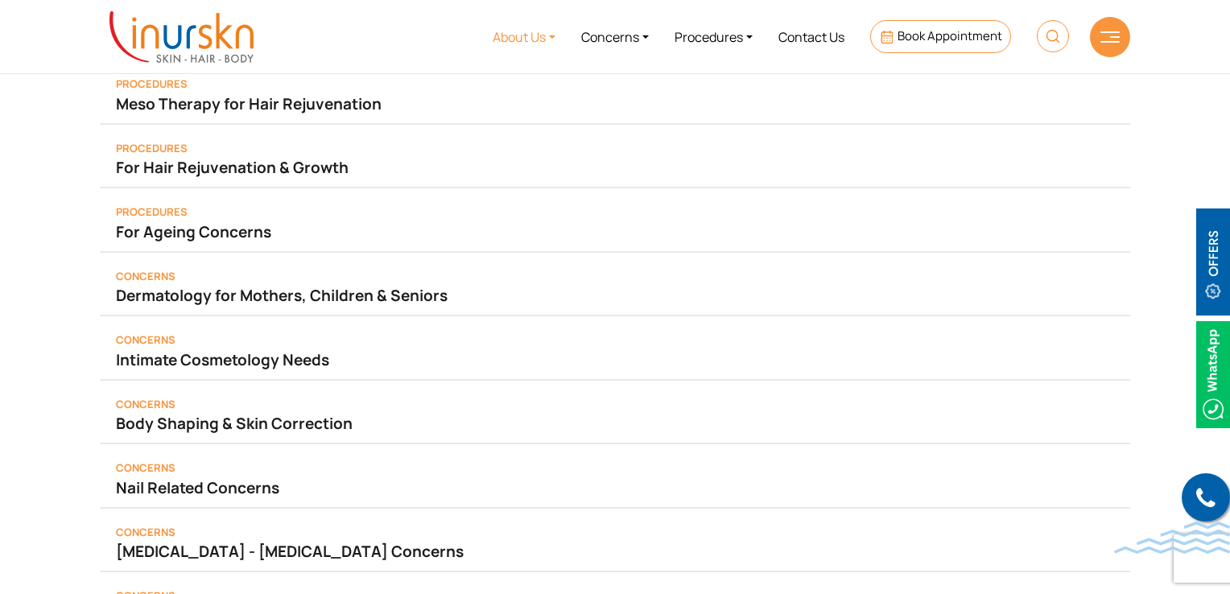
click at [538, 37] on link "About Us" at bounding box center [524, 36] width 89 height 60
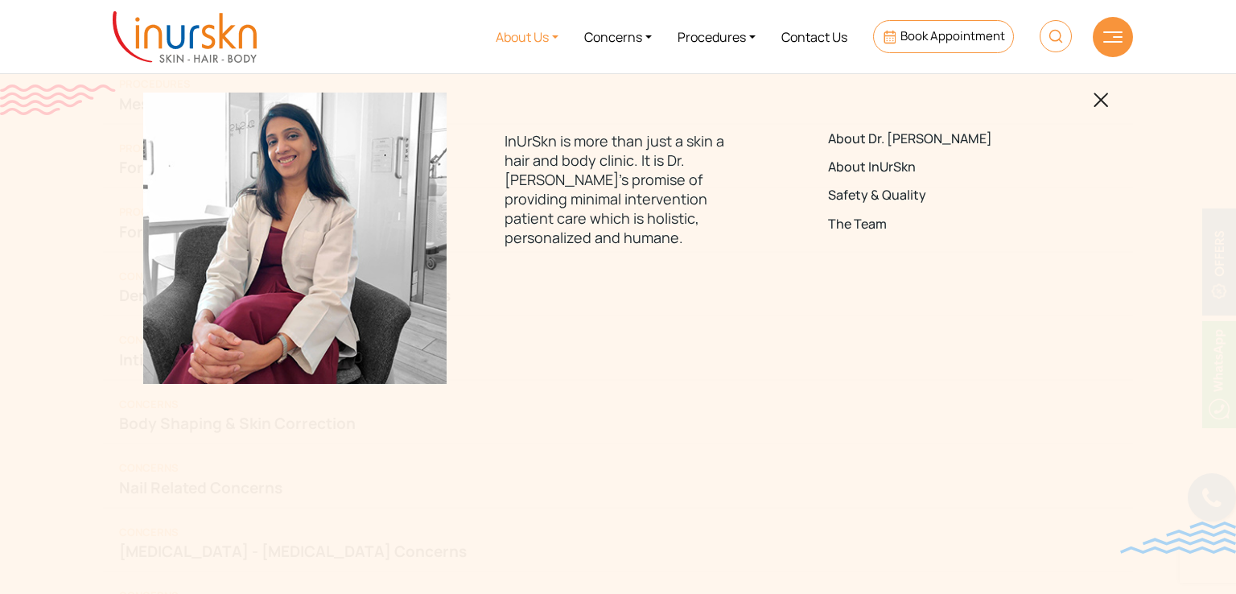
click at [673, 185] on p "InUrSkn is more than just a skin a hair and body clinic. It is Dr. [PERSON_NAME…" at bounding box center [618, 189] width 226 height 116
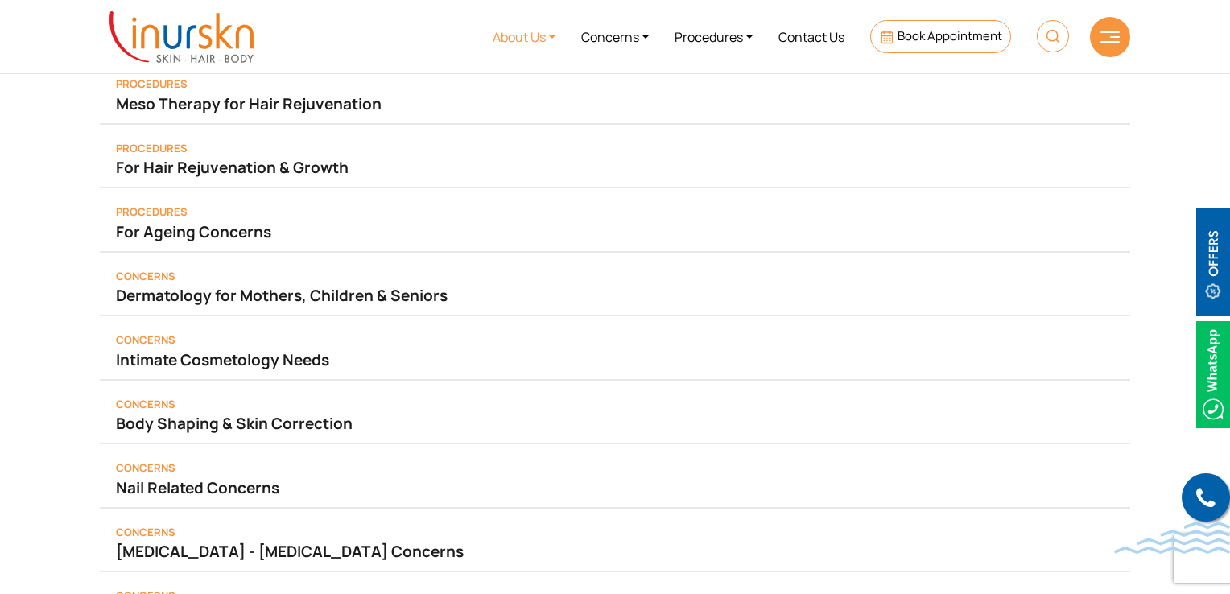
click at [467, 31] on ul "About Us Concerns Procedures Contact Us Book Appointment" at bounding box center [673, 36] width 815 height 60
click at [492, 31] on link "About Us" at bounding box center [524, 36] width 89 height 60
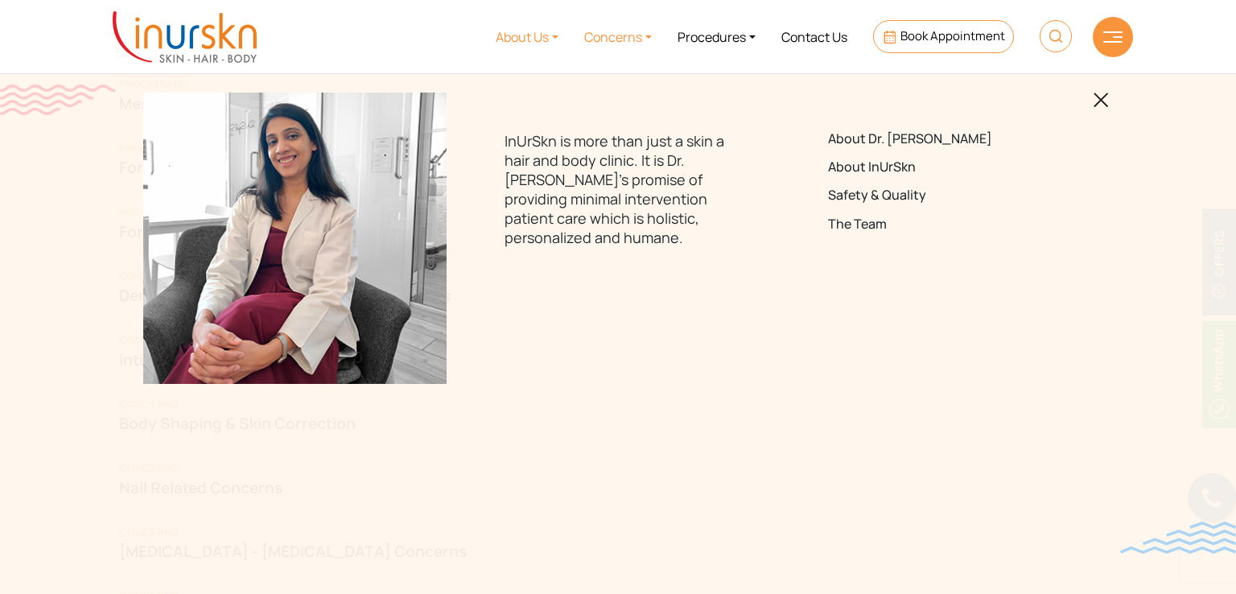
click at [611, 39] on link "Concerns" at bounding box center [617, 36] width 93 height 60
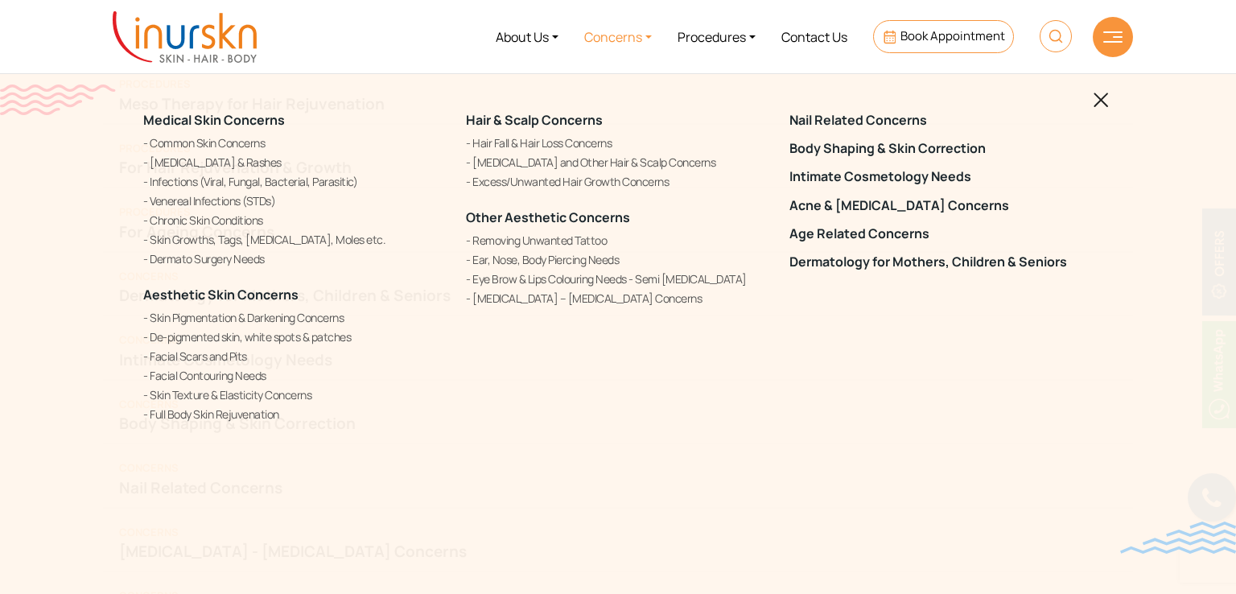
click at [1106, 107] on img at bounding box center [1101, 100] width 15 height 15
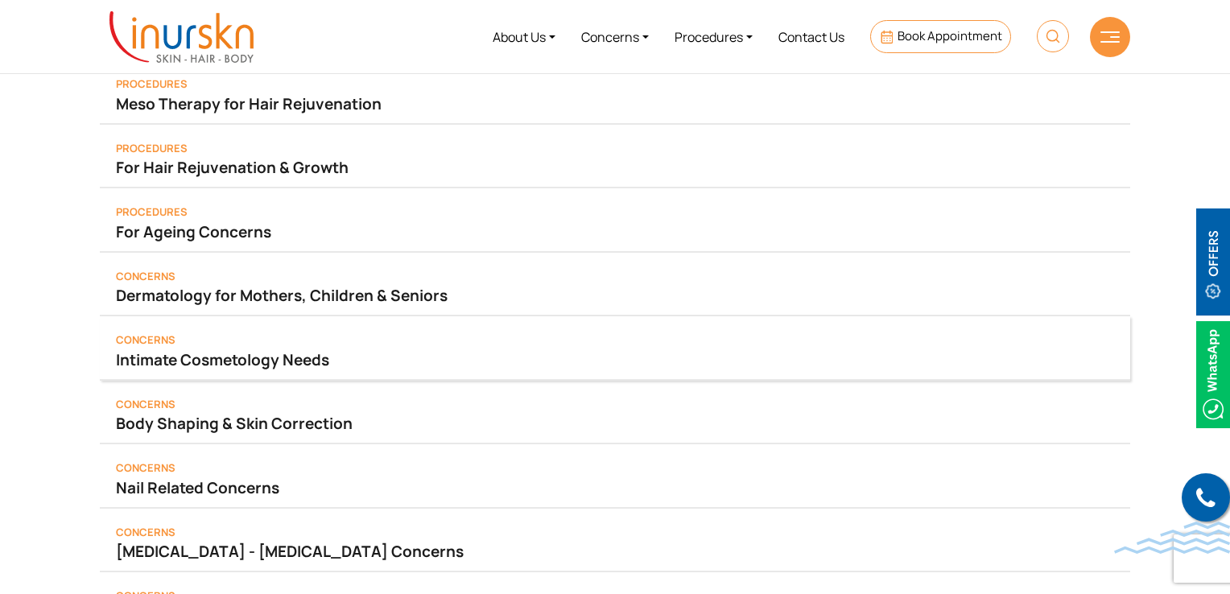
click at [526, 361] on link "Intimate Cosmetology Needs" at bounding box center [615, 359] width 998 height 23
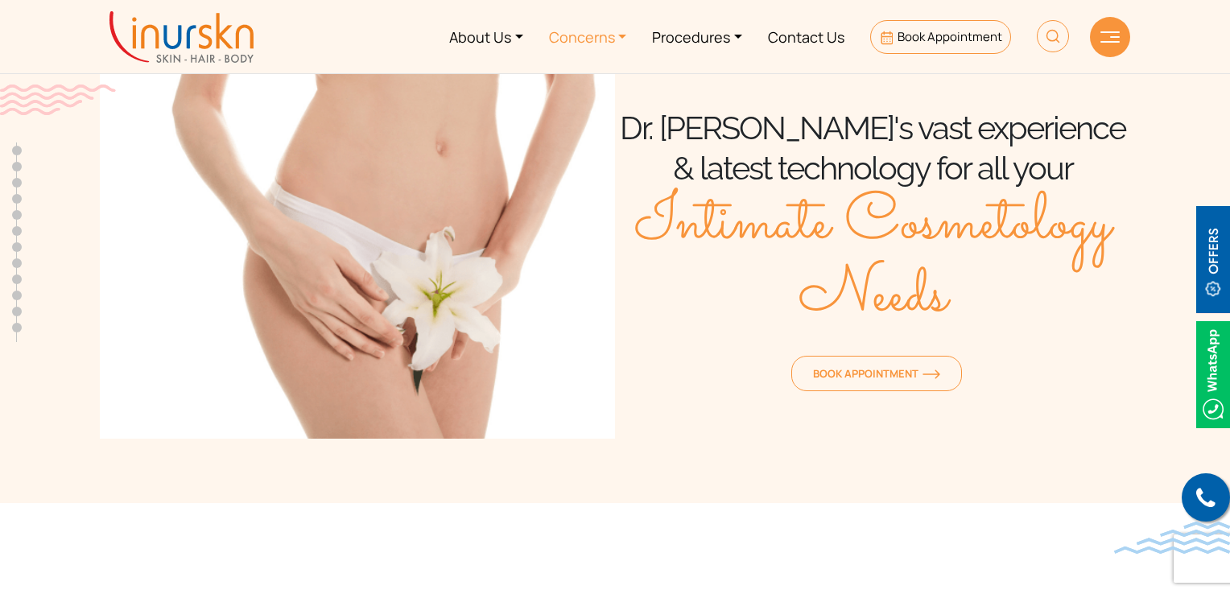
click at [567, 37] on link "Concerns" at bounding box center [588, 36] width 104 height 60
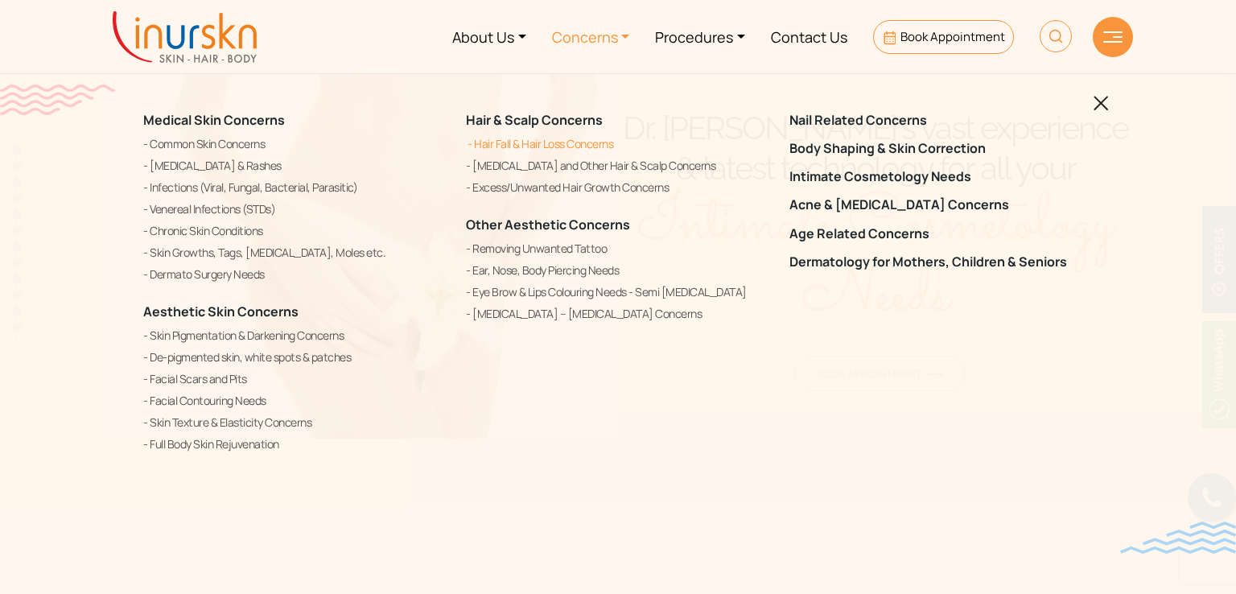
click at [544, 138] on link "Hair Fall & Hair Loss Concerns" at bounding box center [617, 143] width 303 height 19
